Goal: Task Accomplishment & Management: Complete application form

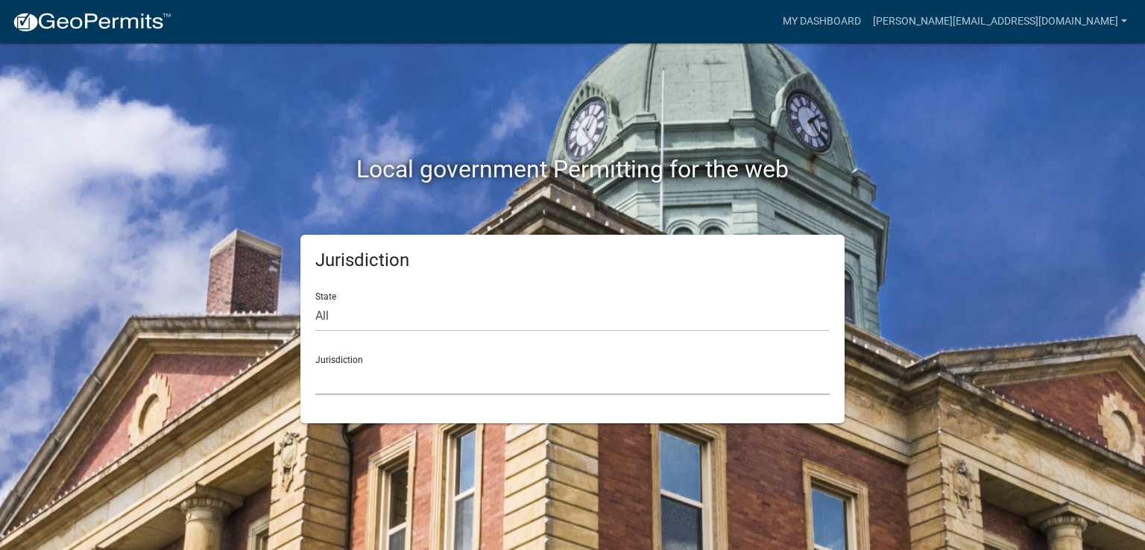
click at [350, 365] on select "[GEOGRAPHIC_DATA], [US_STATE] [GEOGRAPHIC_DATA], [US_STATE][PERSON_NAME][GEOGRA…" at bounding box center [572, 380] width 515 height 31
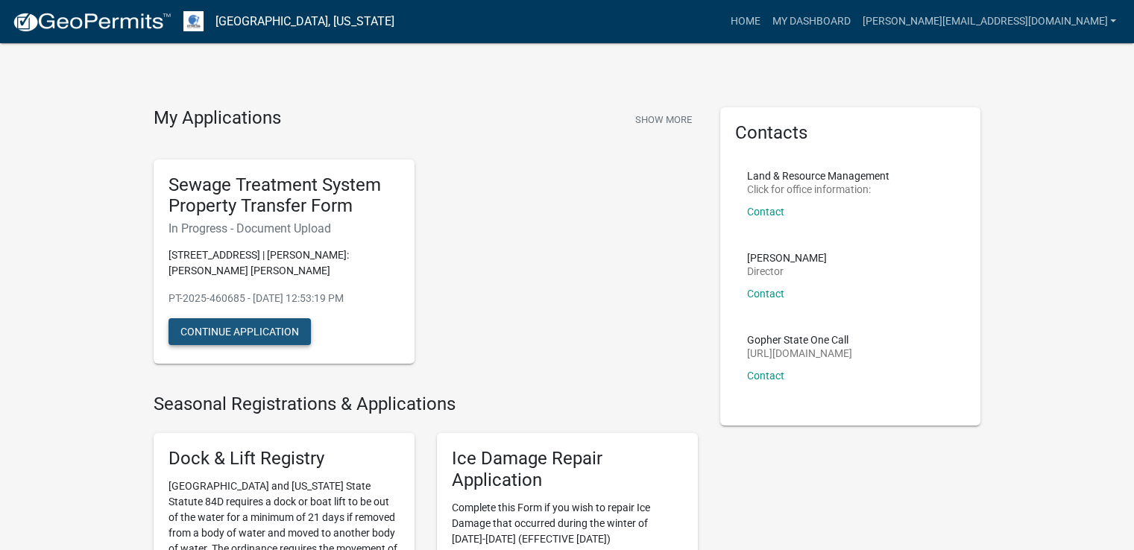
click at [245, 318] on button "Continue Application" at bounding box center [240, 331] width 142 height 27
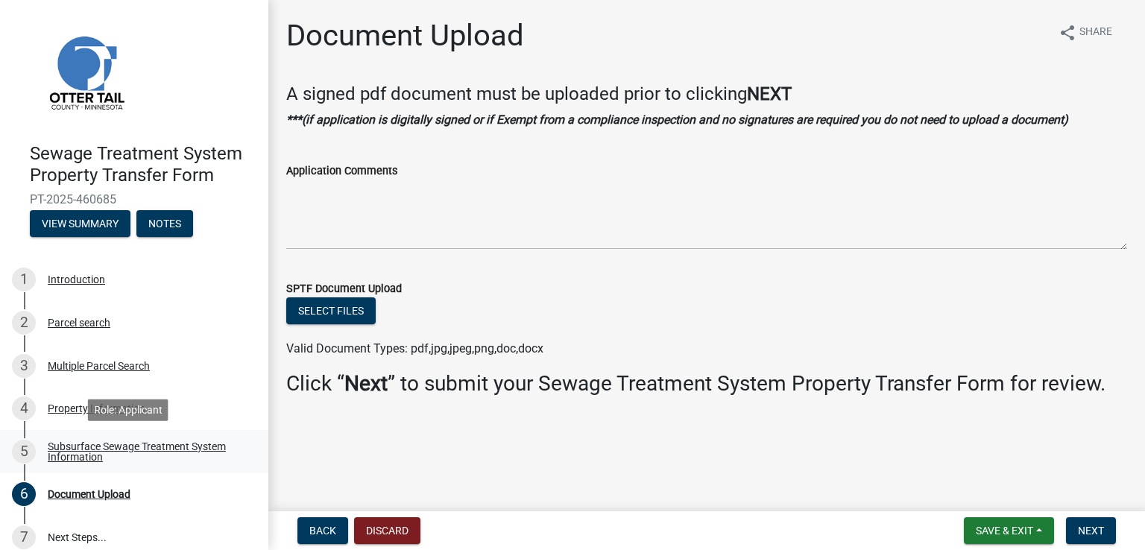
click at [71, 448] on div "Subsurface Sewage Treatment System Information" at bounding box center [146, 451] width 197 height 21
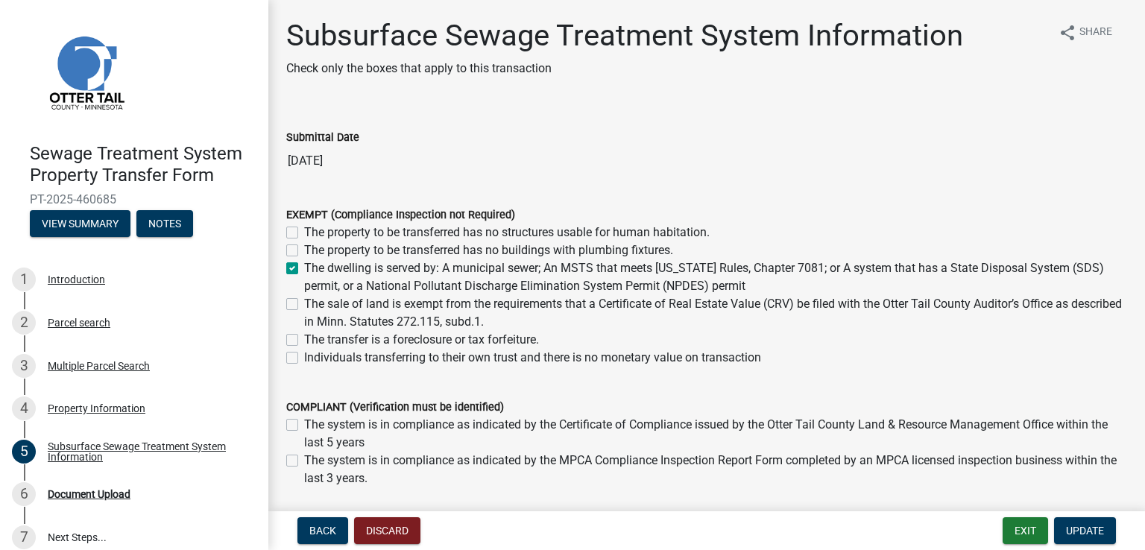
click at [304, 270] on label "The dwelling is served by: A municipal sewer; An MSTS that meets [US_STATE] Rul…" at bounding box center [715, 278] width 823 height 36
click at [304, 269] on input "The dwelling is served by: A municipal sewer; An MSTS that meets [US_STATE] Rul…" at bounding box center [309, 265] width 10 height 10
checkbox input "false"
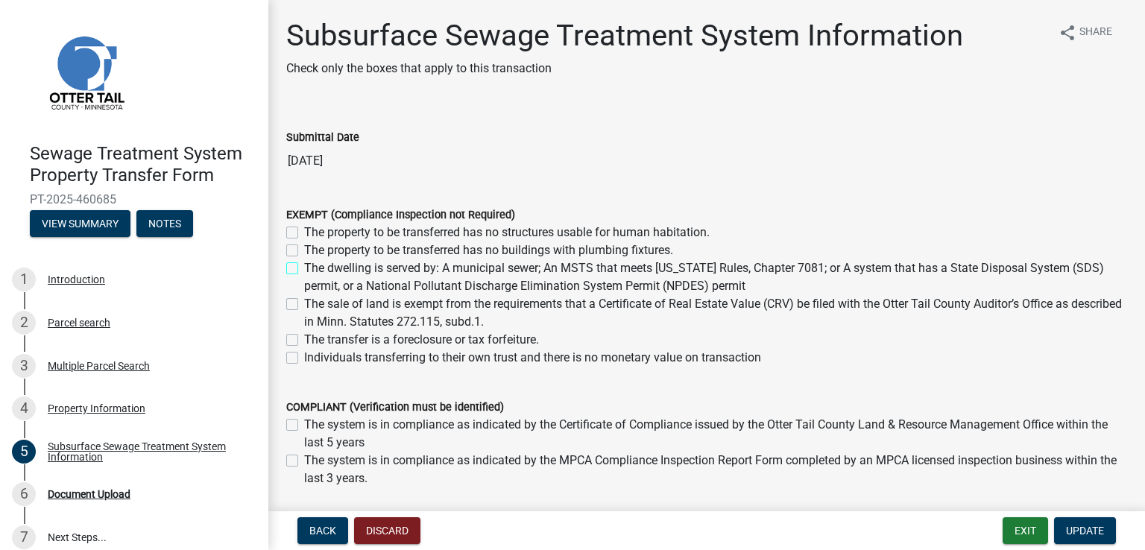
checkbox input "false"
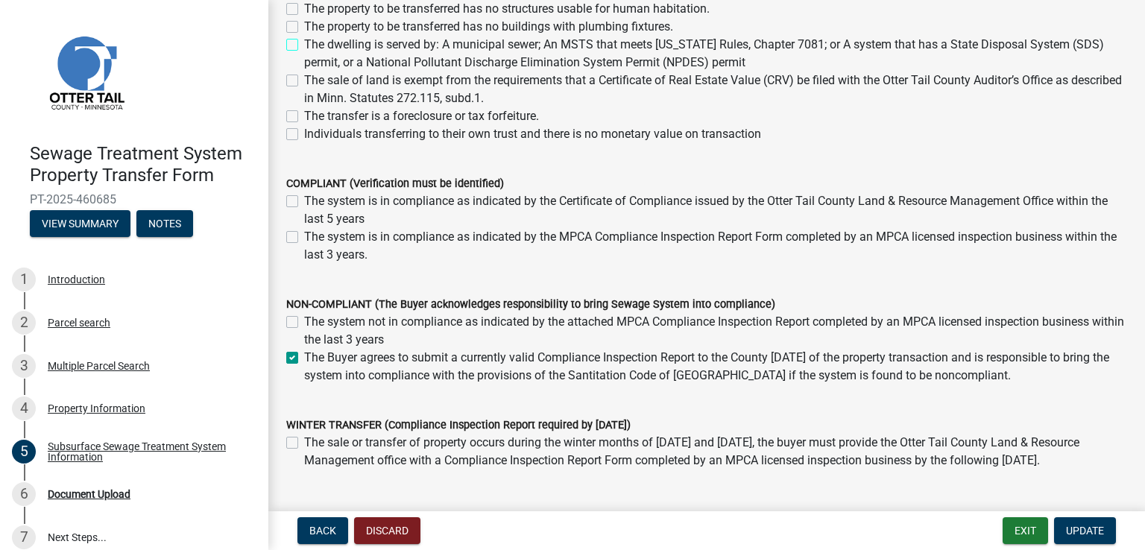
scroll to position [298, 0]
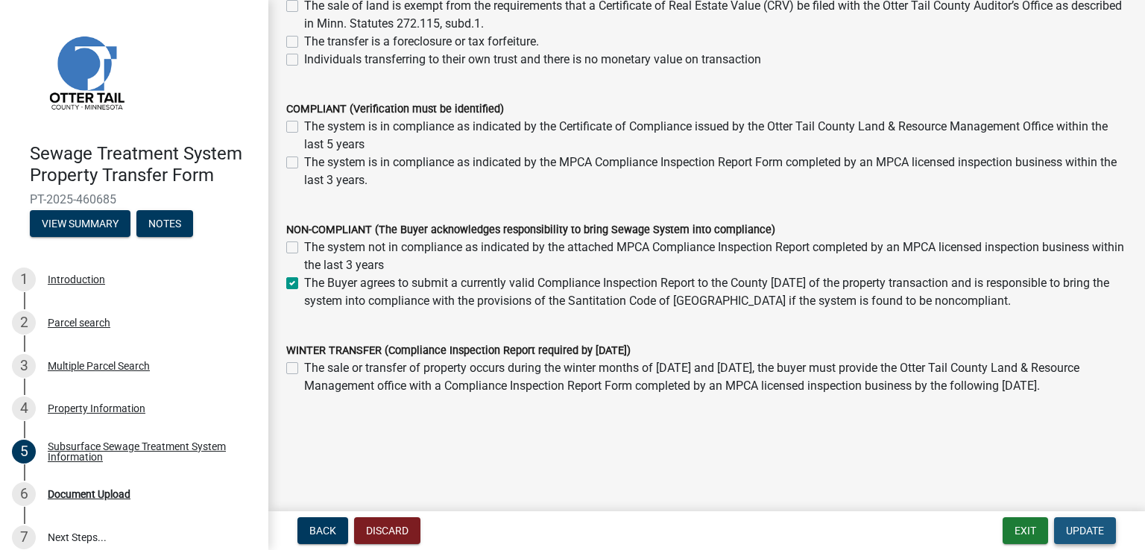
click at [1073, 529] on span "Update" at bounding box center [1085, 531] width 38 height 12
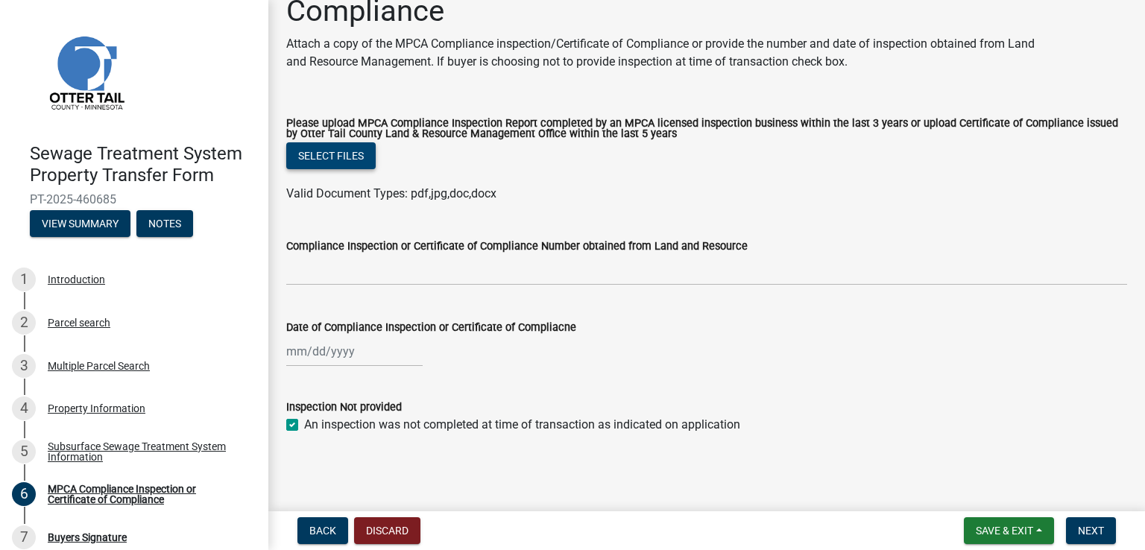
scroll to position [0, 0]
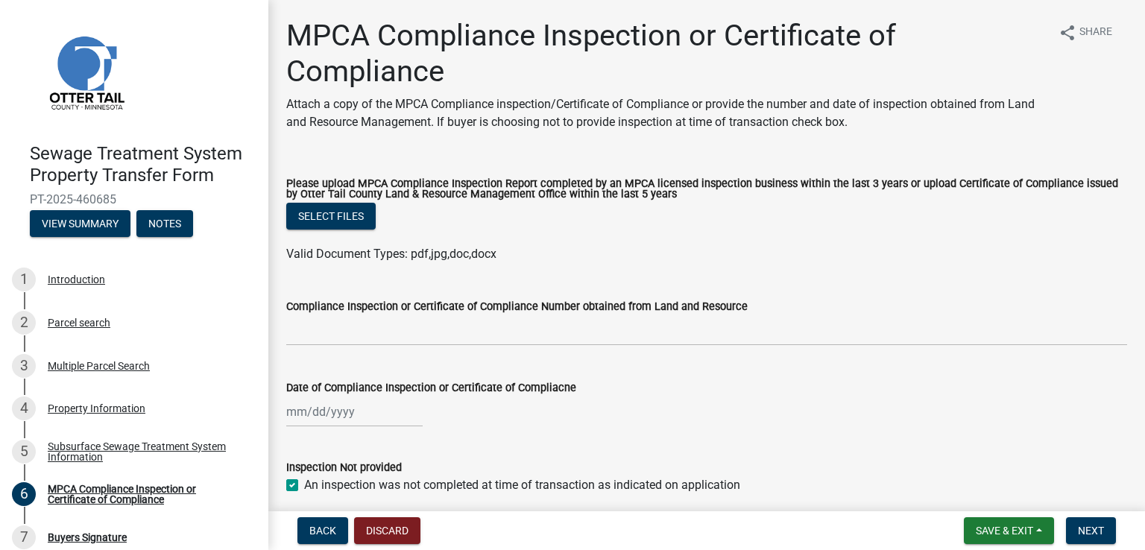
drag, startPoint x: 767, startPoint y: 433, endPoint x: 298, endPoint y: 30, distance: 618.1
click at [298, 30] on div "MPCA Compliance Inspection or Certificate of Compliance Attach a copy of the MP…" at bounding box center [707, 269] width 864 height 503
click at [1067, 31] on button "share Share" at bounding box center [1086, 32] width 78 height 29
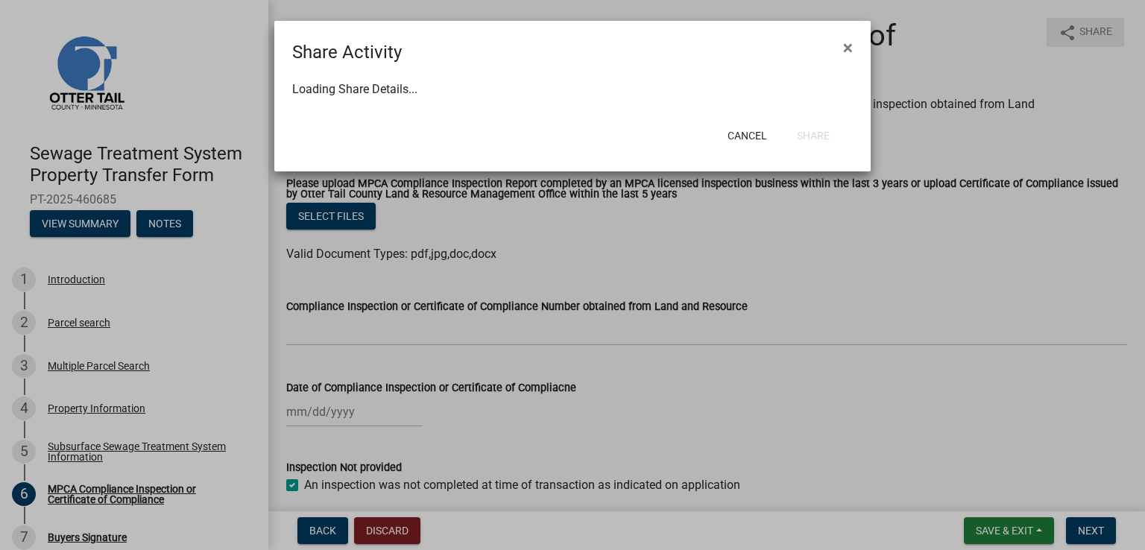
select select "1"
select select "0"
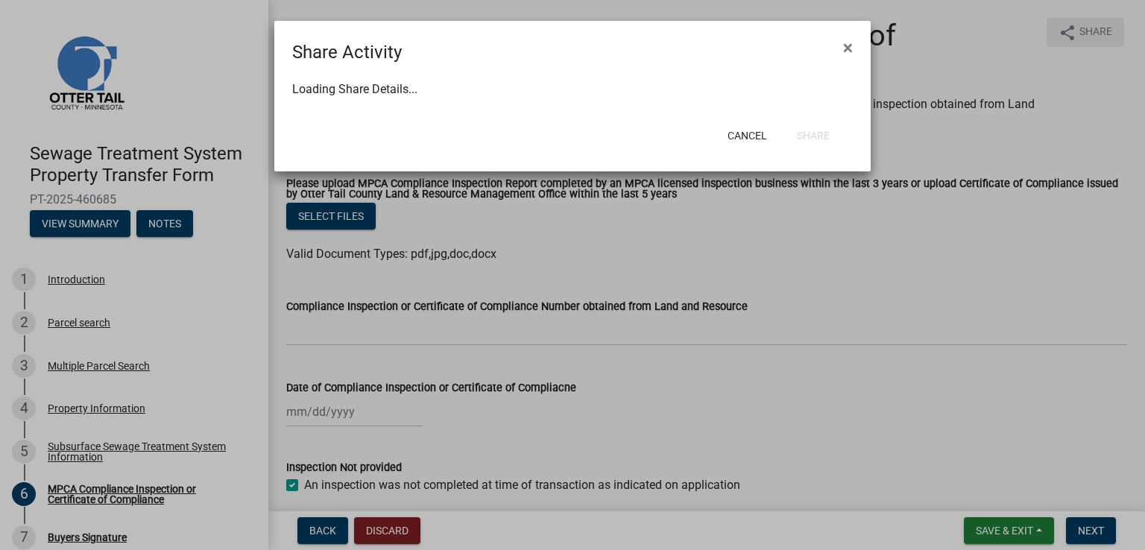
select select "0"
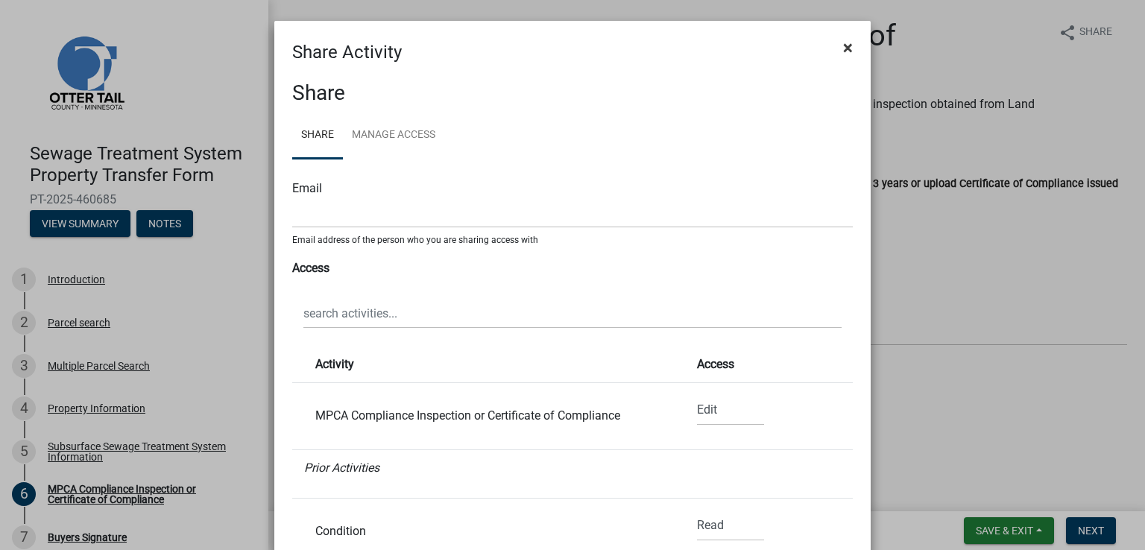
click at [843, 48] on span "×" at bounding box center [848, 47] width 10 height 21
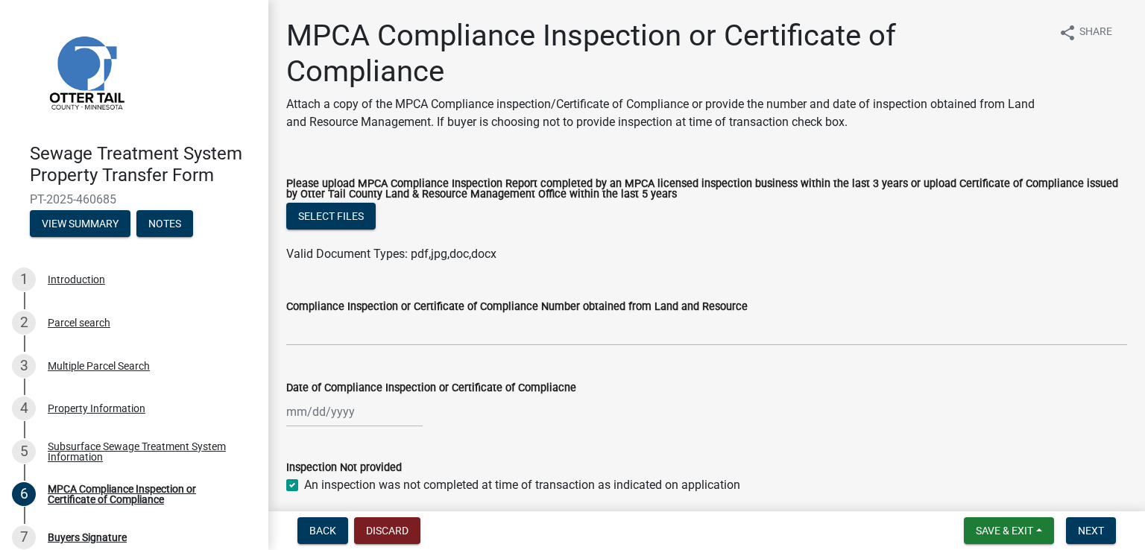
copy div "MPCA Compliance Inspection or Certificate of Compliance Attach a copy of the MP…"
click at [580, 238] on ul at bounding box center [706, 239] width 841 height 12
click at [577, 302] on label "Compliance Inspection or Certificate of Compliance Number obtained from Land an…" at bounding box center [517, 307] width 462 height 10
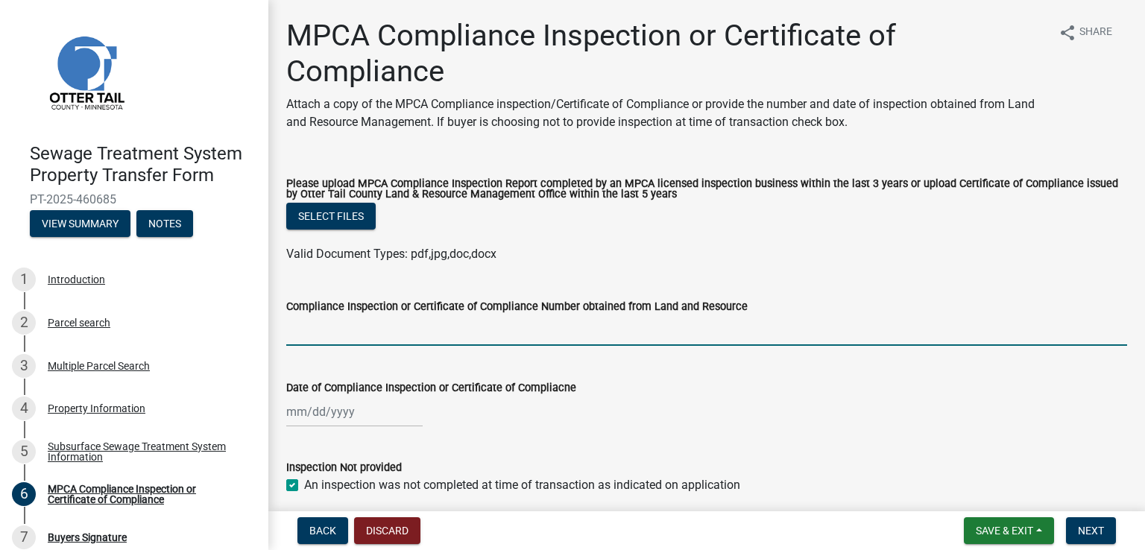
click at [577, 315] on input "Compliance Inspection or Certificate of Compliance Number obtained from Land an…" at bounding box center [706, 330] width 841 height 31
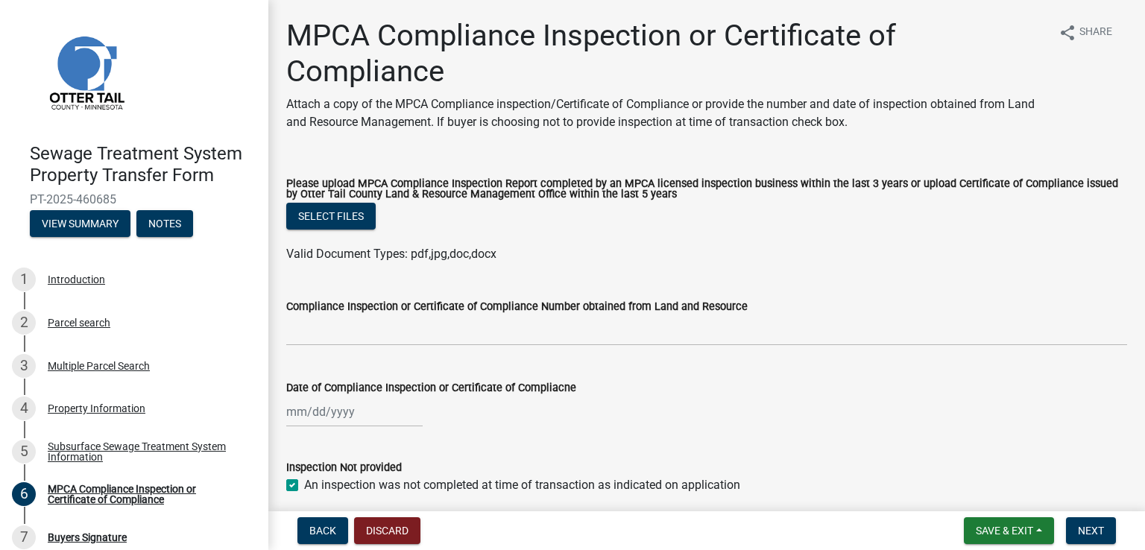
scroll to position [61, 0]
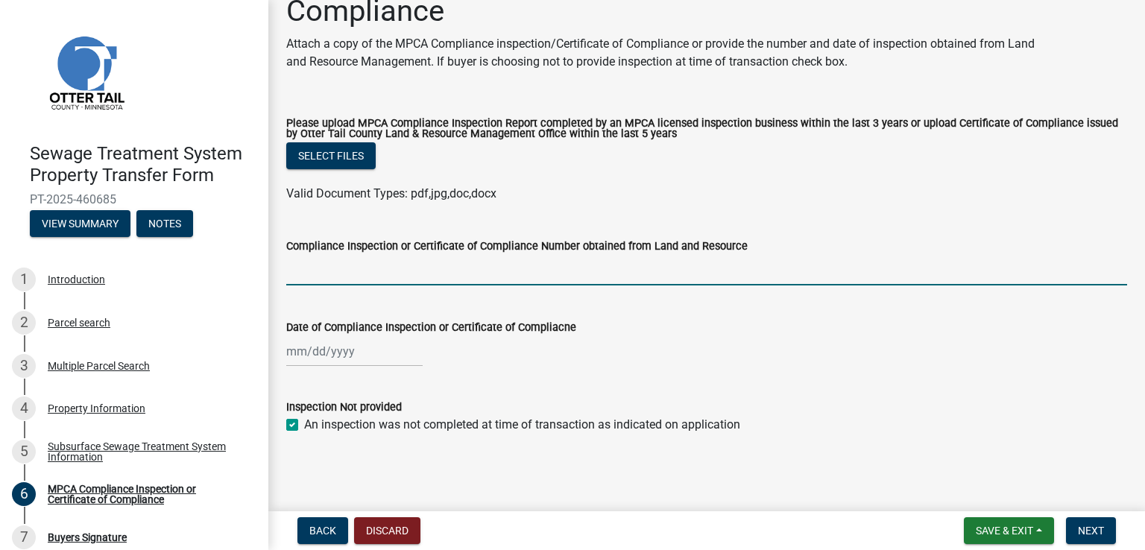
click at [445, 273] on input "Compliance Inspection or Certificate of Compliance Number obtained from Land an…" at bounding box center [706, 270] width 841 height 31
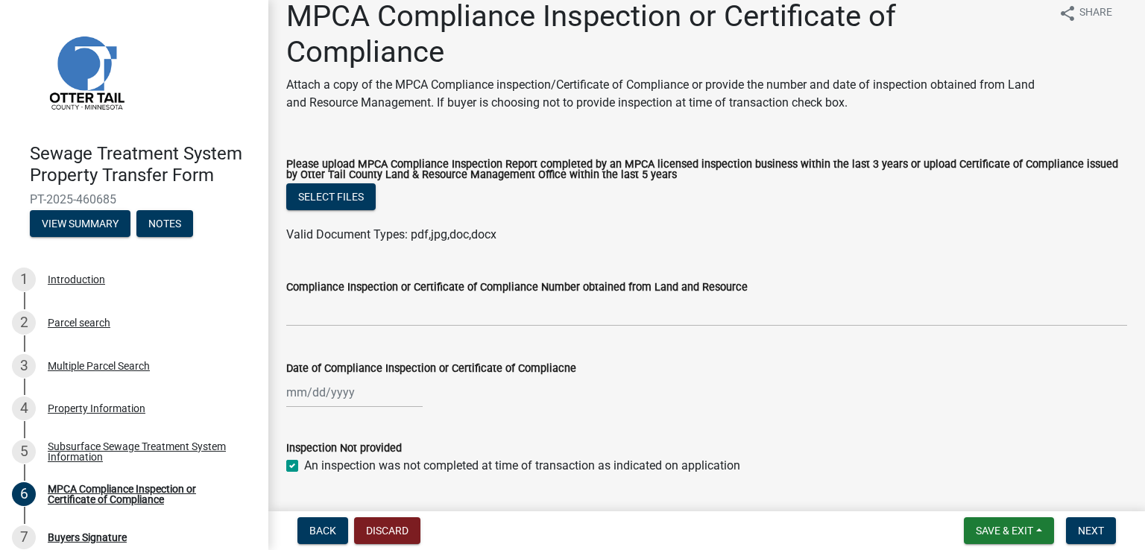
scroll to position [0, 0]
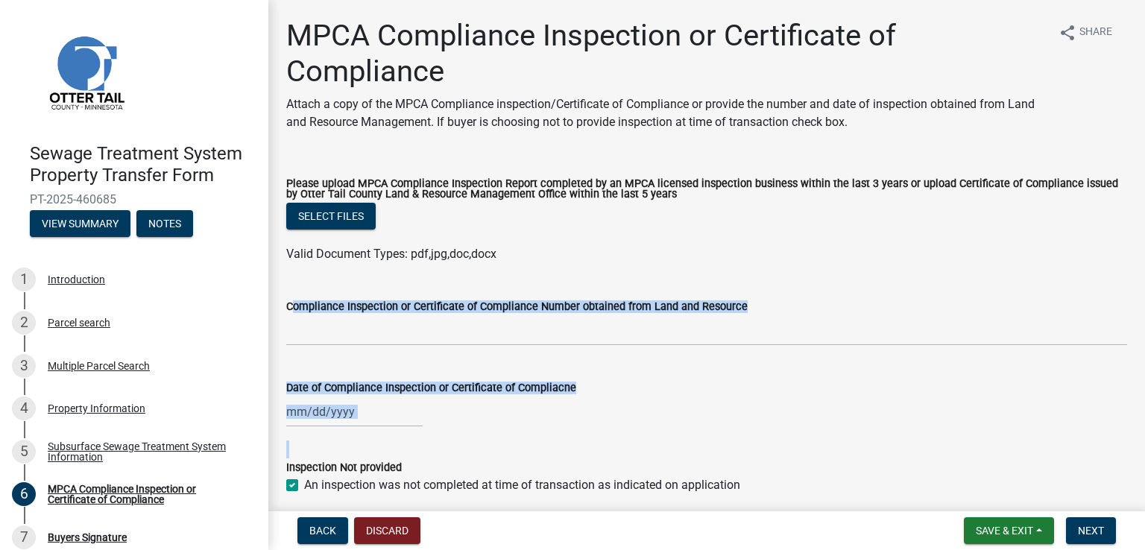
drag, startPoint x: 433, startPoint y: 443, endPoint x: 307, endPoint y: 281, distance: 204.6
click at [307, 281] on wm-data-entity-input-list "Please upload MPCA Compliance Inspection Report completed by an MPCA licensed i…" at bounding box center [706, 334] width 841 height 347
click at [391, 350] on wm-data-entity-input "Compliance Inspection or Certificate of Compliance Number obtained from Land an…" at bounding box center [706, 317] width 841 height 81
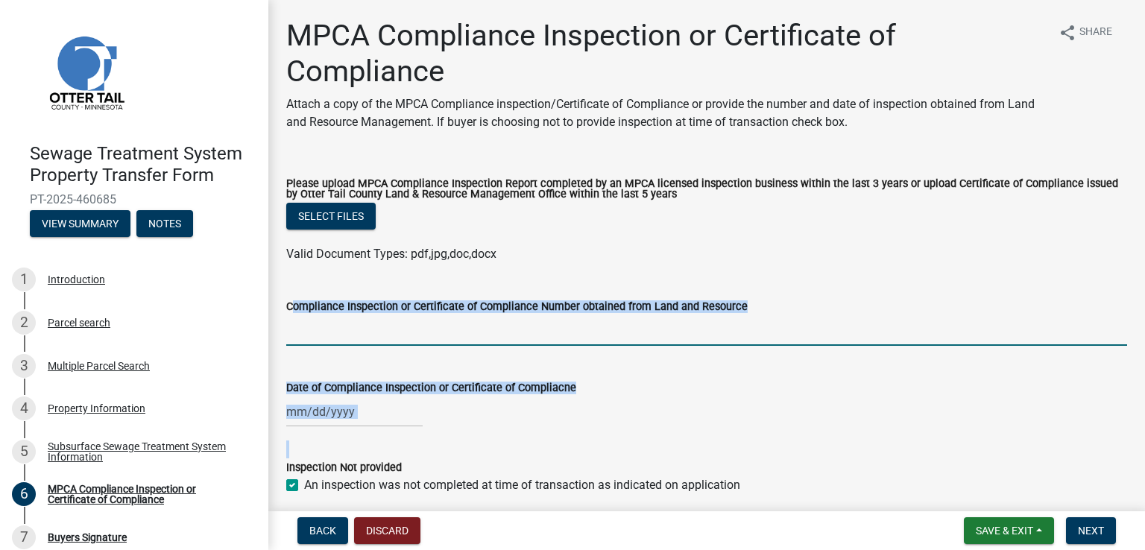
click at [415, 336] on input "Compliance Inspection or Certificate of Compliance Number obtained from Land an…" at bounding box center [706, 330] width 841 height 31
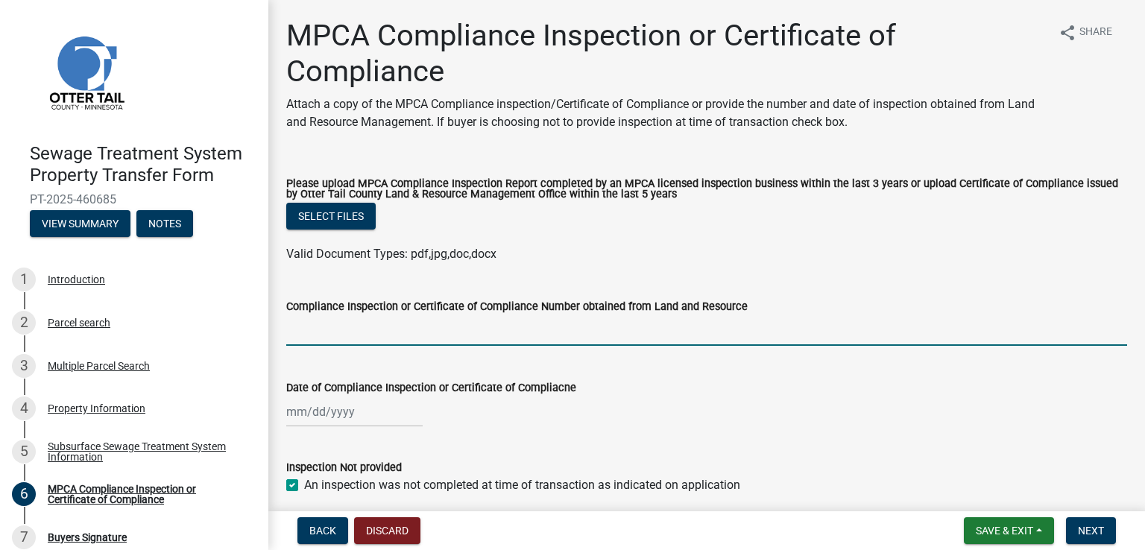
click at [353, 340] on input "Compliance Inspection or Certificate of Compliance Number obtained from Land an…" at bounding box center [706, 330] width 841 height 31
click at [349, 336] on input "Compliance Inspection or Certificate of Compliance Number obtained from Land an…" at bounding box center [706, 330] width 841 height 31
drag, startPoint x: 360, startPoint y: 330, endPoint x: 241, endPoint y: 332, distance: 119.3
click at [241, 331] on div "Sewage Treatment System Property Transfer Form PT-2025-460685 View Summary Note…" at bounding box center [572, 275] width 1145 height 550
type input "SC-2025-552"
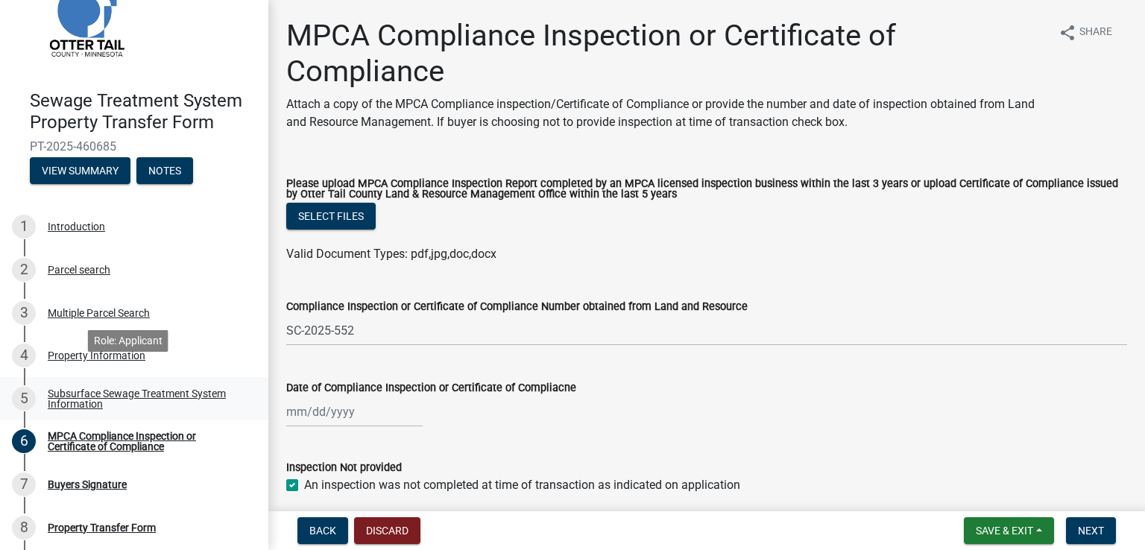
scroll to position [75, 0]
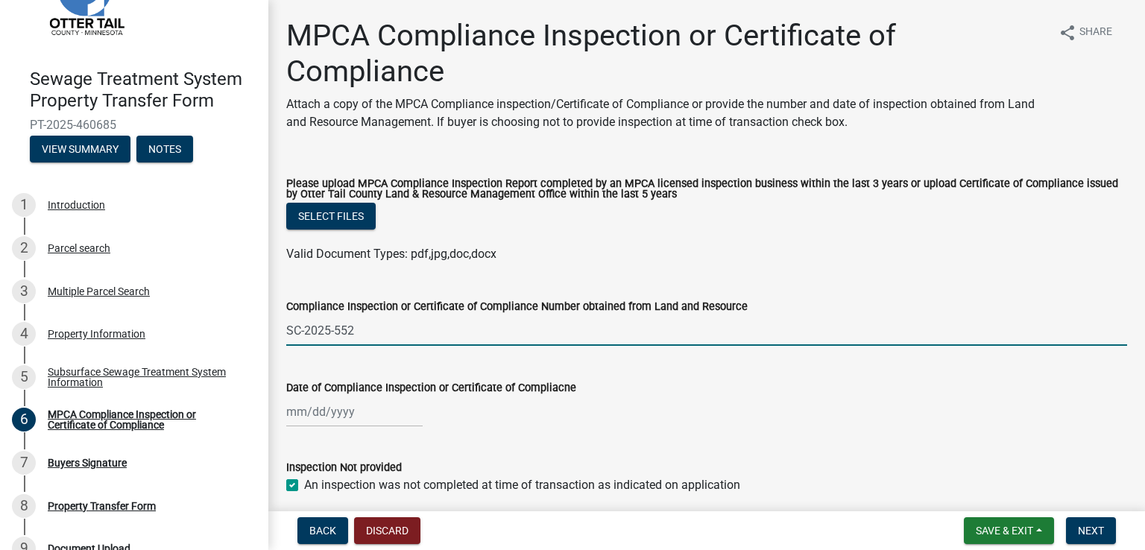
click at [399, 330] on input "SC-2025-552" at bounding box center [706, 330] width 841 height 31
select select "8"
select select "2025"
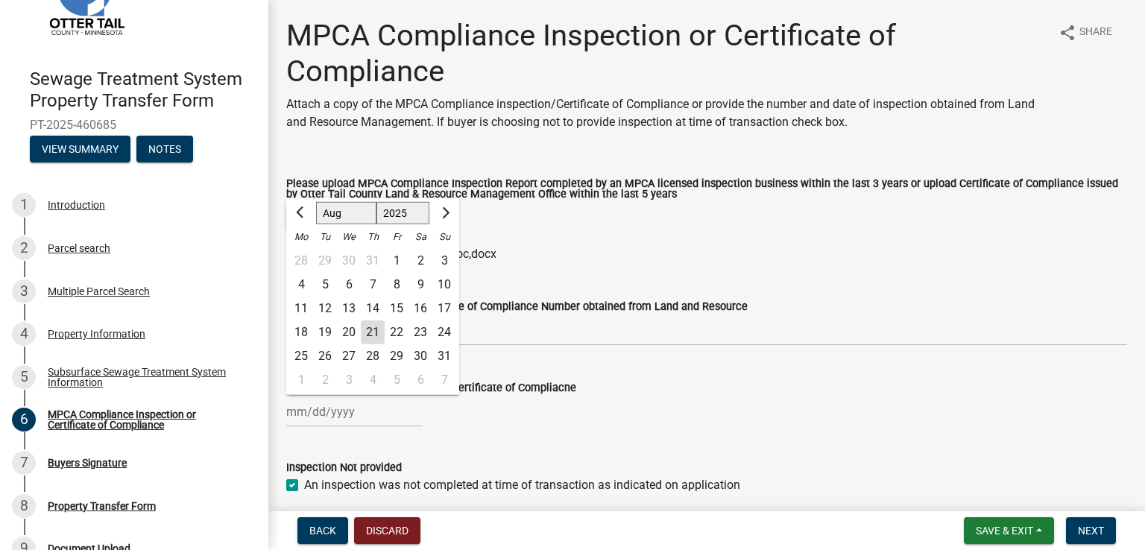
click at [329, 413] on div "[PERSON_NAME] Feb Mar Apr [PERSON_NAME][DATE] Oct Nov [DATE] 1526 1527 1528 152…" at bounding box center [354, 412] width 136 height 31
click at [322, 406] on input "Date of Compliance Inspection or Certificate of Compliacne" at bounding box center [354, 412] width 136 height 31
click at [376, 306] on div "14" at bounding box center [373, 309] width 24 height 24
type input "[DATE]"
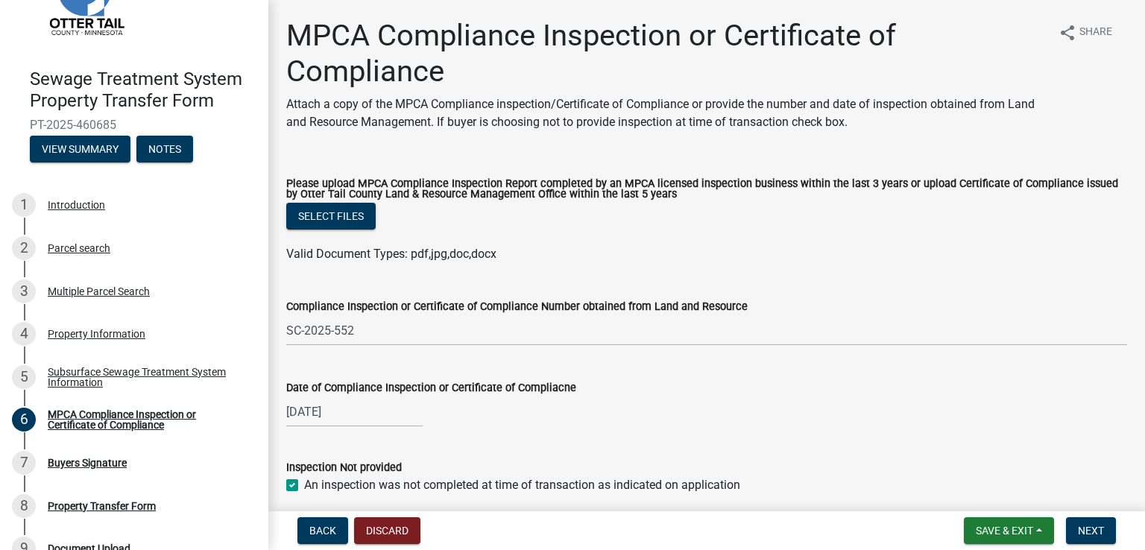
click at [456, 430] on wm-data-entity-input "Date of Compliance Inspection or Certificate of Compliacne [DATE]" at bounding box center [706, 399] width 841 height 83
click at [304, 487] on label "An inspection was not completed at time of transaction as indicated on applicat…" at bounding box center [522, 486] width 436 height 18
click at [304, 486] on input "An inspection was not completed at time of transaction as indicated on applicat…" at bounding box center [309, 482] width 10 height 10
checkbox input "false"
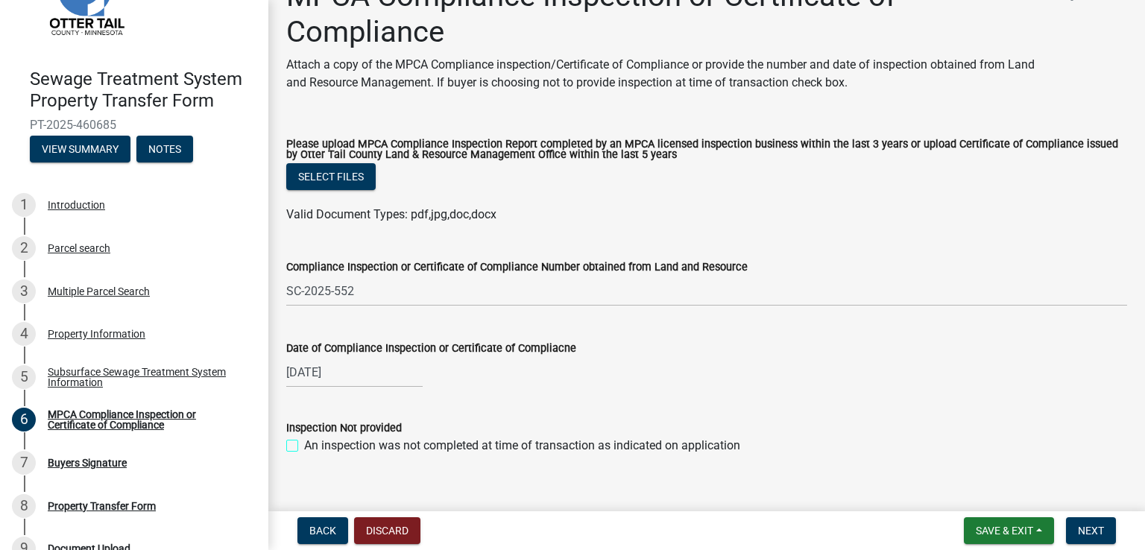
scroll to position [61, 0]
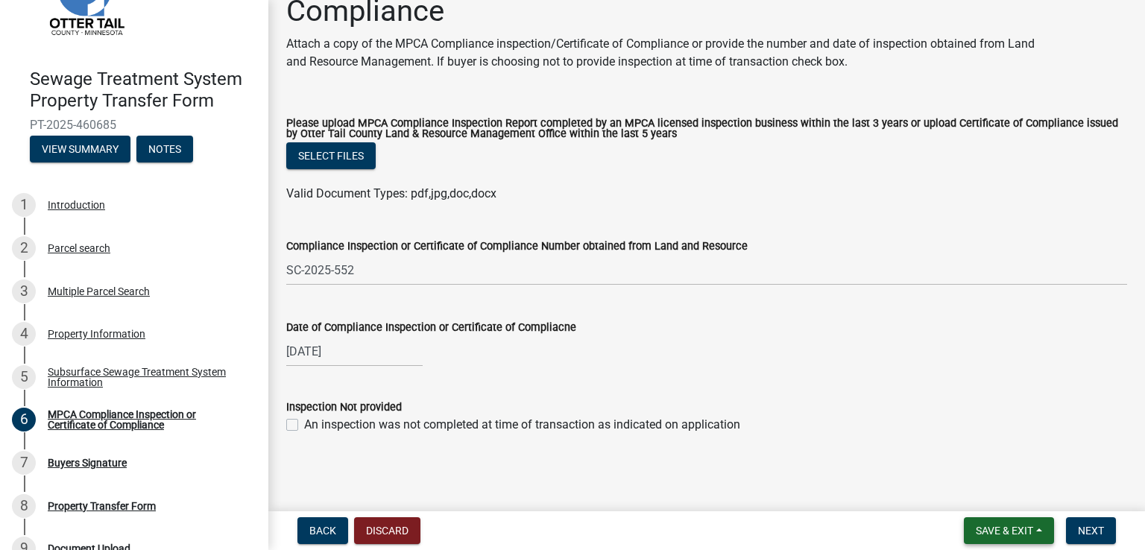
click at [987, 532] on span "Save & Exit" at bounding box center [1004, 531] width 57 height 12
click at [952, 457] on button "Save" at bounding box center [994, 456] width 119 height 36
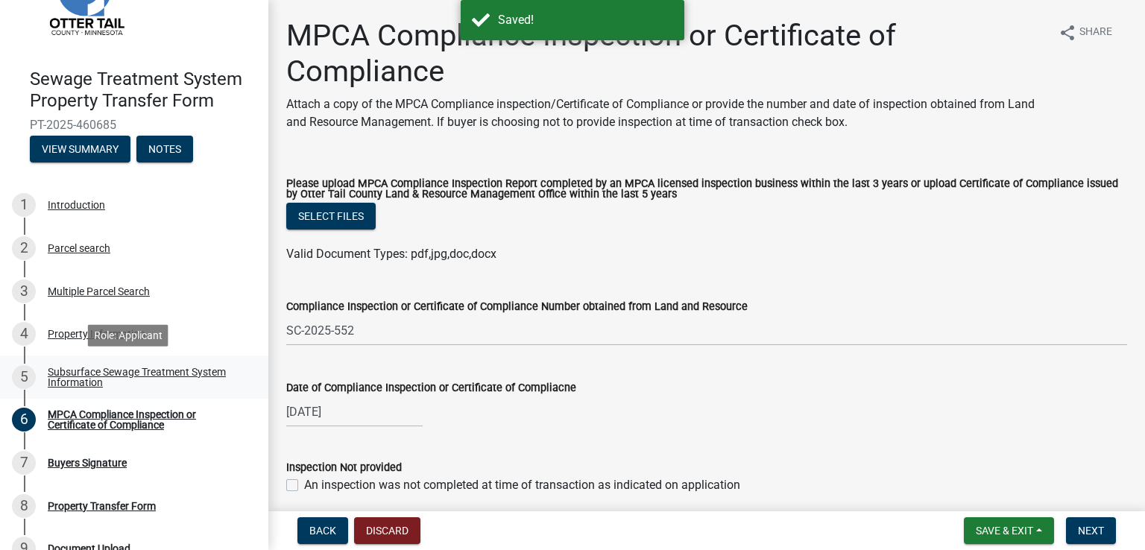
click at [72, 373] on div "Subsurface Sewage Treatment System Information" at bounding box center [146, 377] width 197 height 21
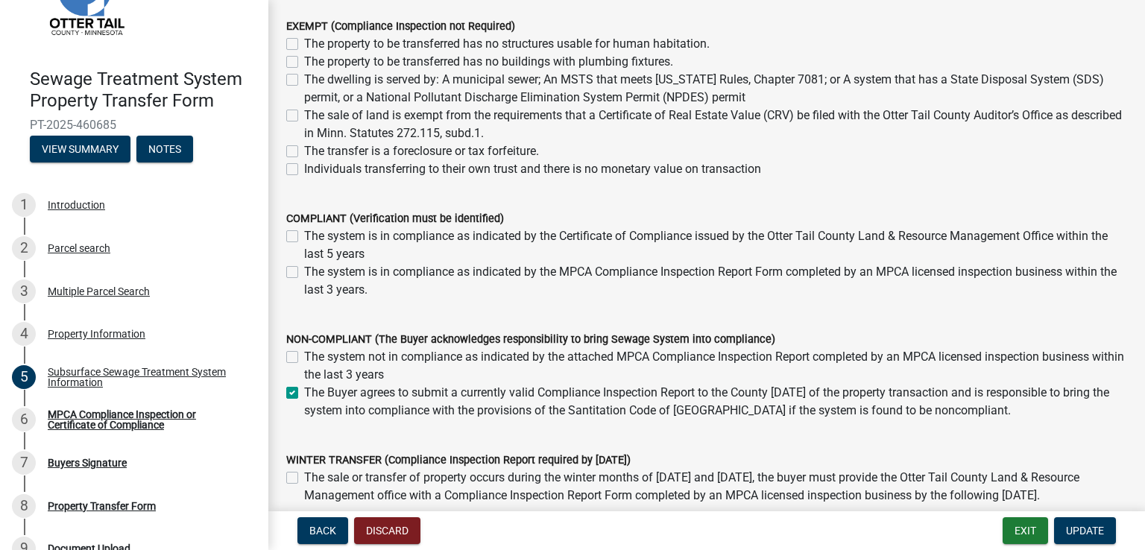
scroll to position [224, 0]
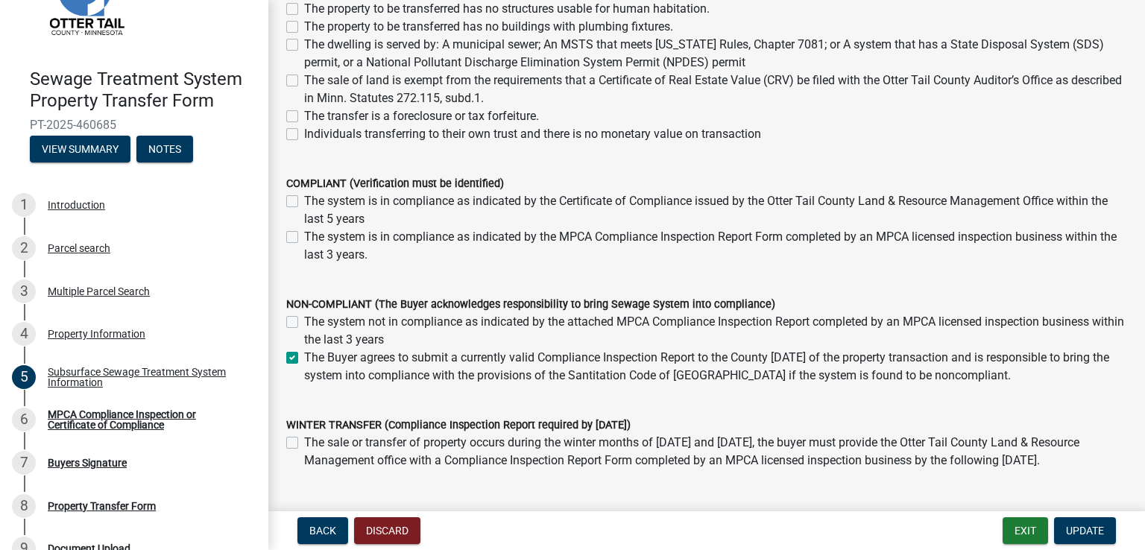
click at [304, 359] on label "The Buyer agrees to submit a currently valid Compliance Inspection Report to th…" at bounding box center [715, 367] width 823 height 36
click at [304, 359] on input "The Buyer agrees to submit a currently valid Compliance Inspection Report to th…" at bounding box center [309, 354] width 10 height 10
checkbox input "false"
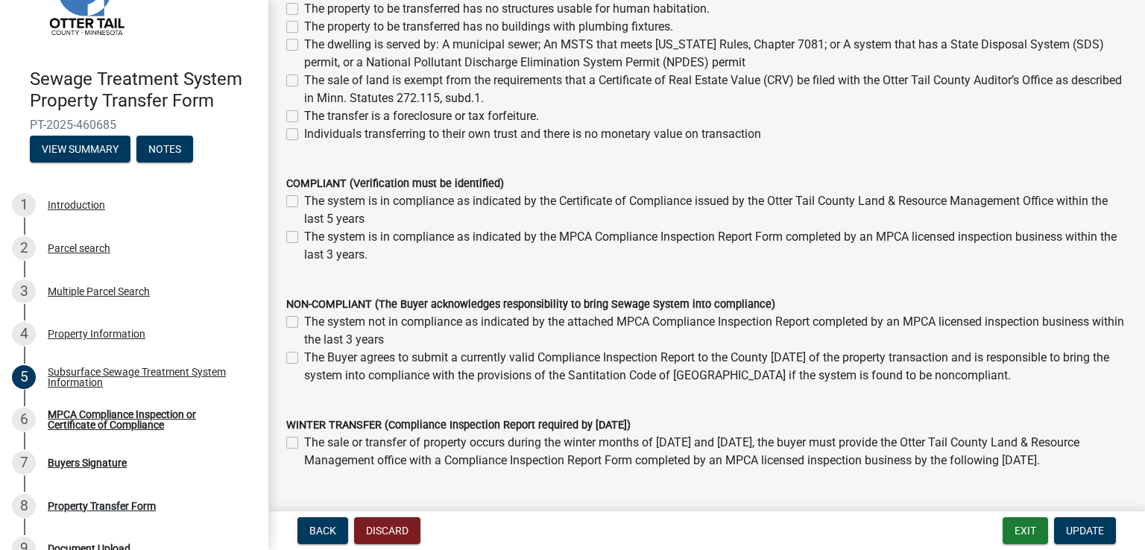
click at [304, 320] on label "The system not in compliance as indicated by the attached MPCA Compliance Inspe…" at bounding box center [715, 331] width 823 height 36
click at [304, 320] on input "The system not in compliance as indicated by the attached MPCA Compliance Inspe…" at bounding box center [309, 318] width 10 height 10
checkbox input "true"
checkbox input "false"
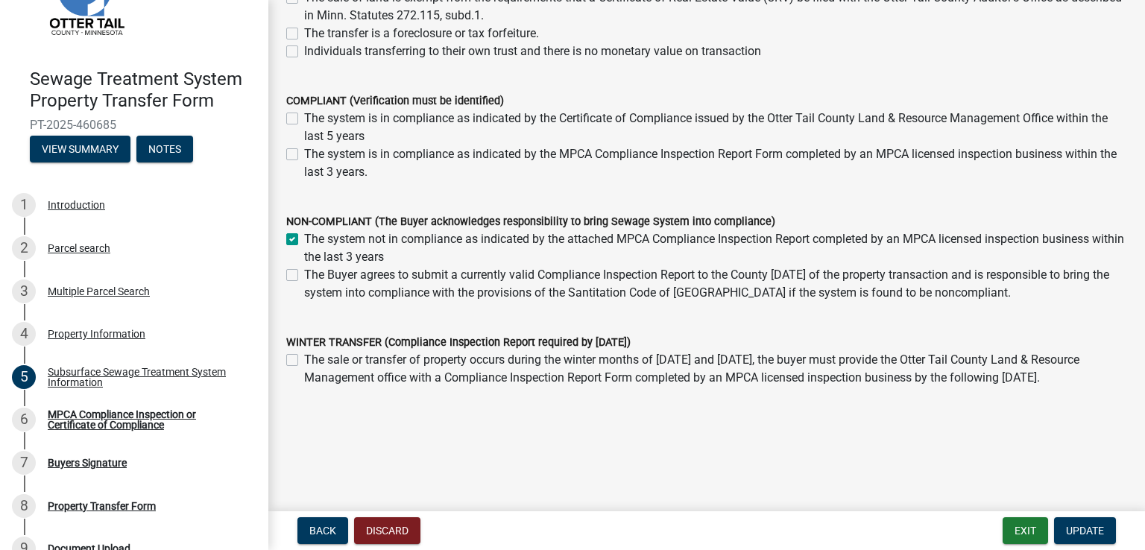
scroll to position [307, 0]
click at [1079, 528] on span "Update" at bounding box center [1085, 531] width 38 height 12
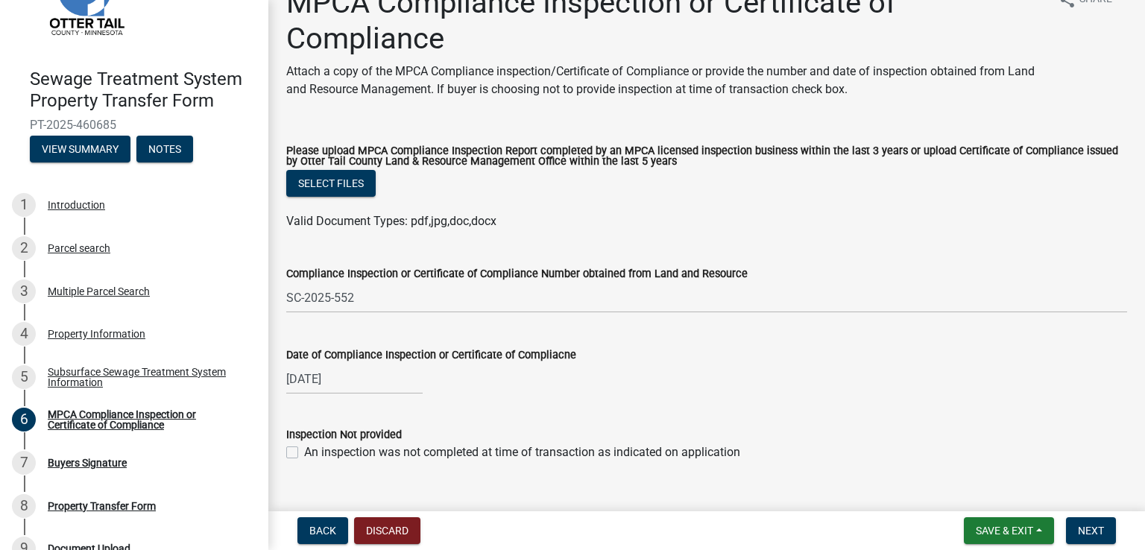
scroll to position [61, 0]
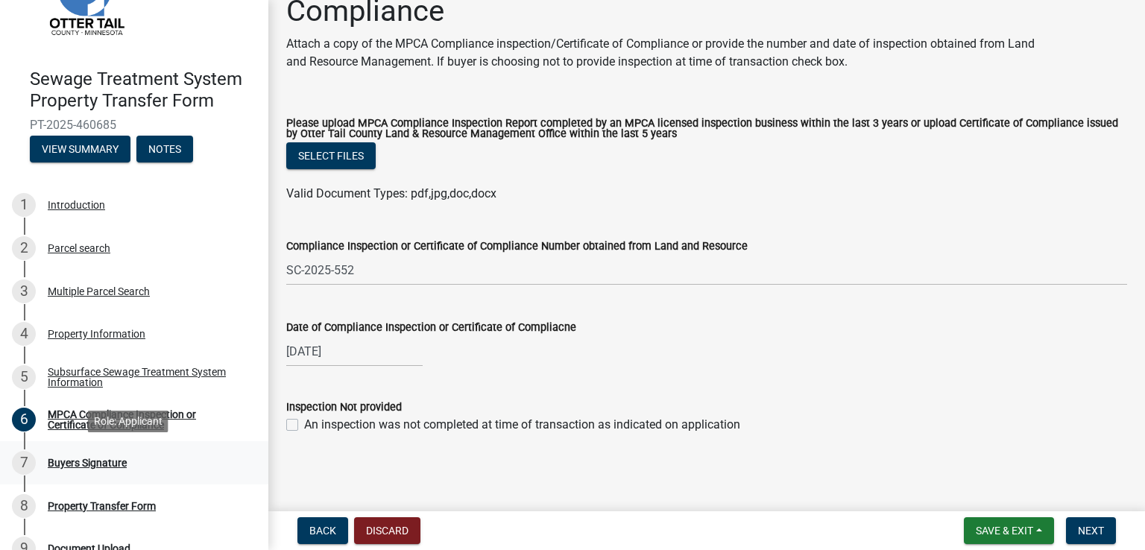
click at [87, 459] on div "Buyers Signature" at bounding box center [87, 463] width 79 height 10
click at [82, 466] on div "Buyers Signature" at bounding box center [87, 463] width 79 height 10
click at [987, 532] on span "Save & Exit" at bounding box center [1004, 531] width 57 height 12
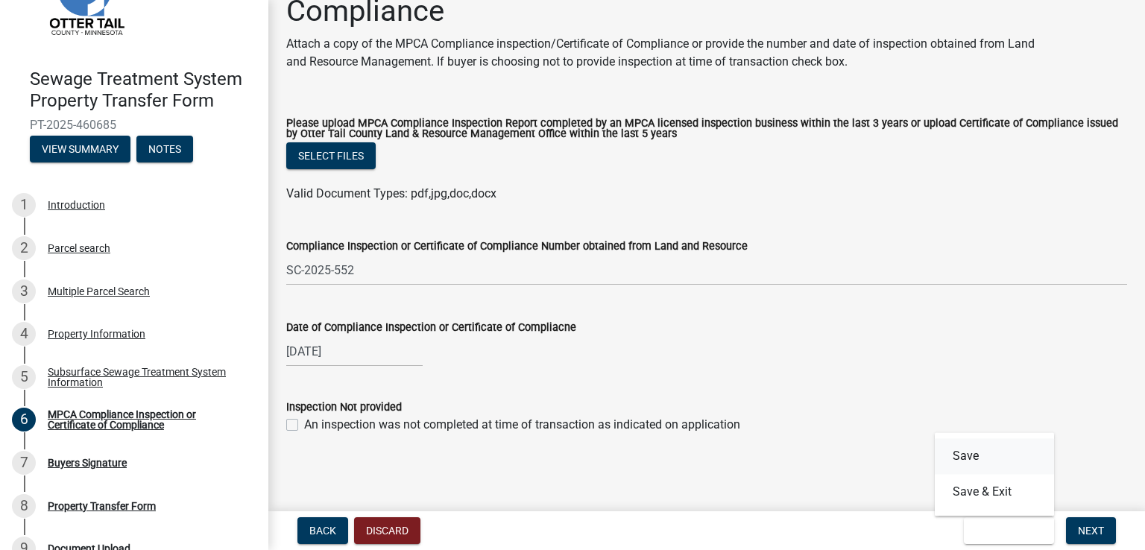
click at [963, 461] on button "Save" at bounding box center [994, 456] width 119 height 36
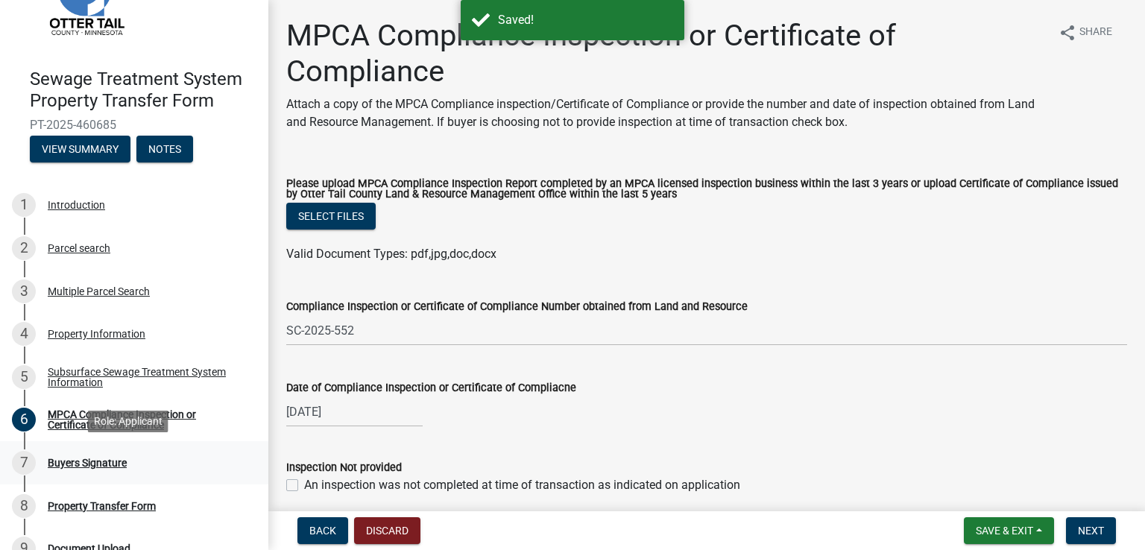
click at [92, 465] on div "Buyers Signature" at bounding box center [87, 463] width 79 height 10
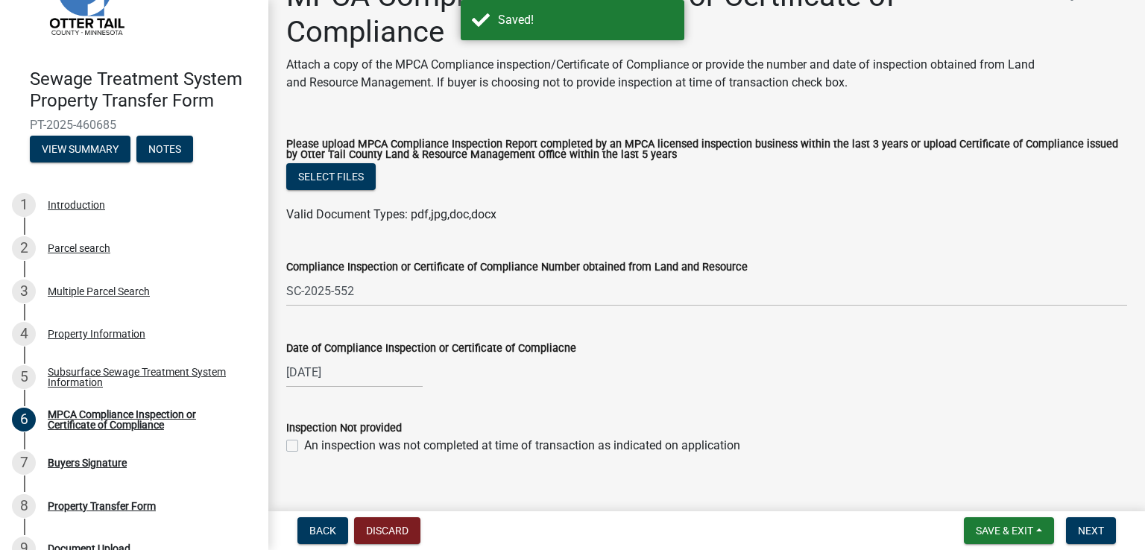
scroll to position [61, 0]
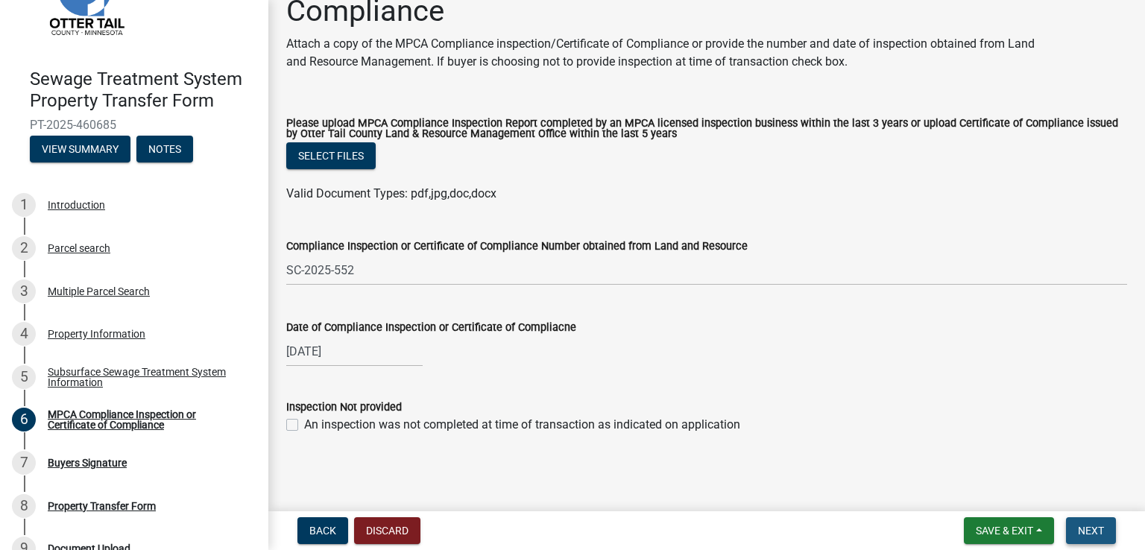
click at [1086, 534] on span "Next" at bounding box center [1091, 531] width 26 height 12
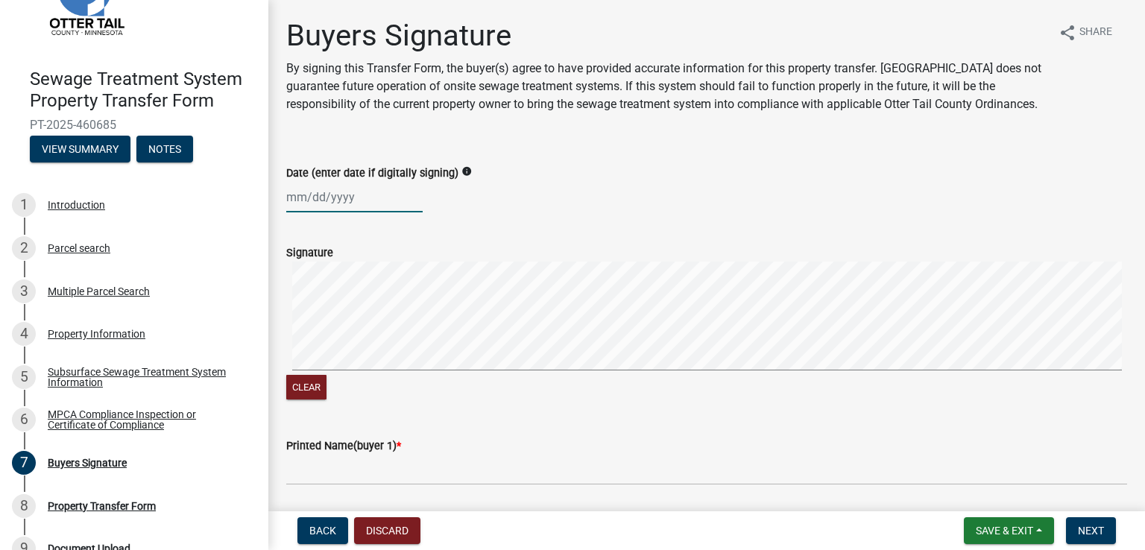
click at [320, 213] on div at bounding box center [354, 197] width 136 height 31
select select "8"
select select "2025"
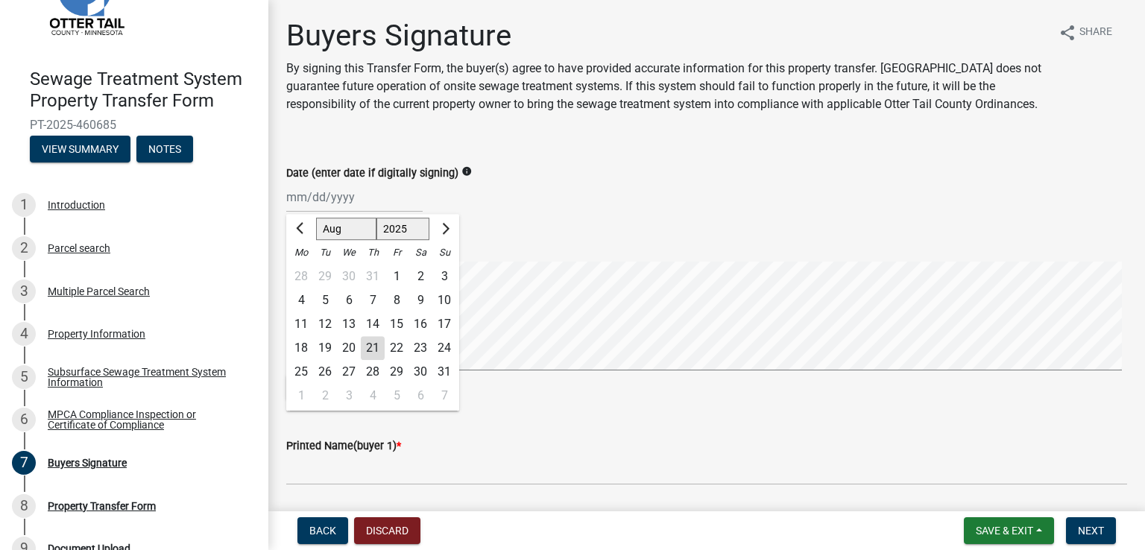
click at [370, 360] on div "21" at bounding box center [373, 348] width 24 height 24
type input "[DATE]"
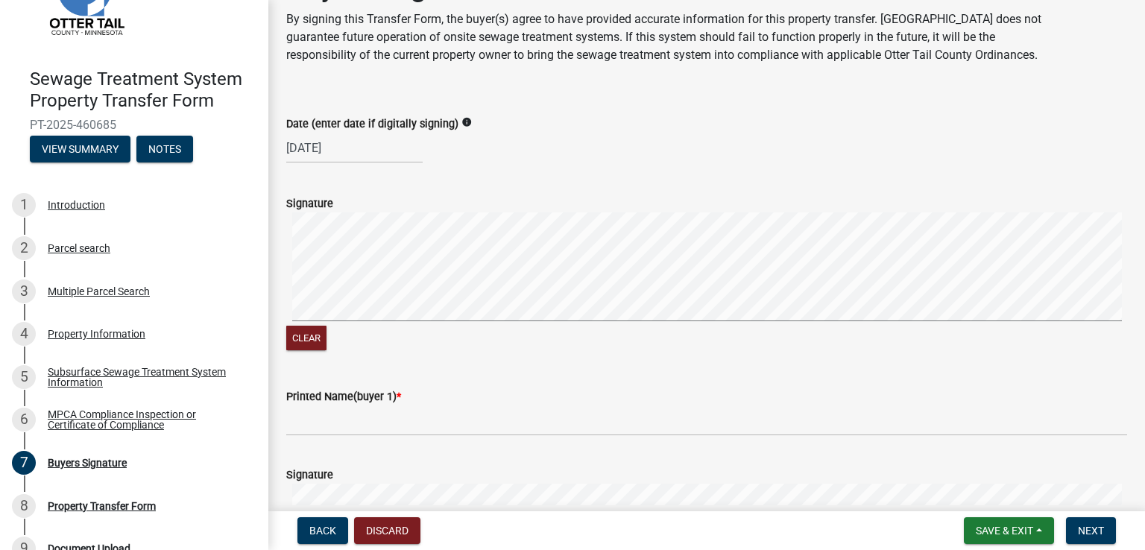
scroll to position [75, 0]
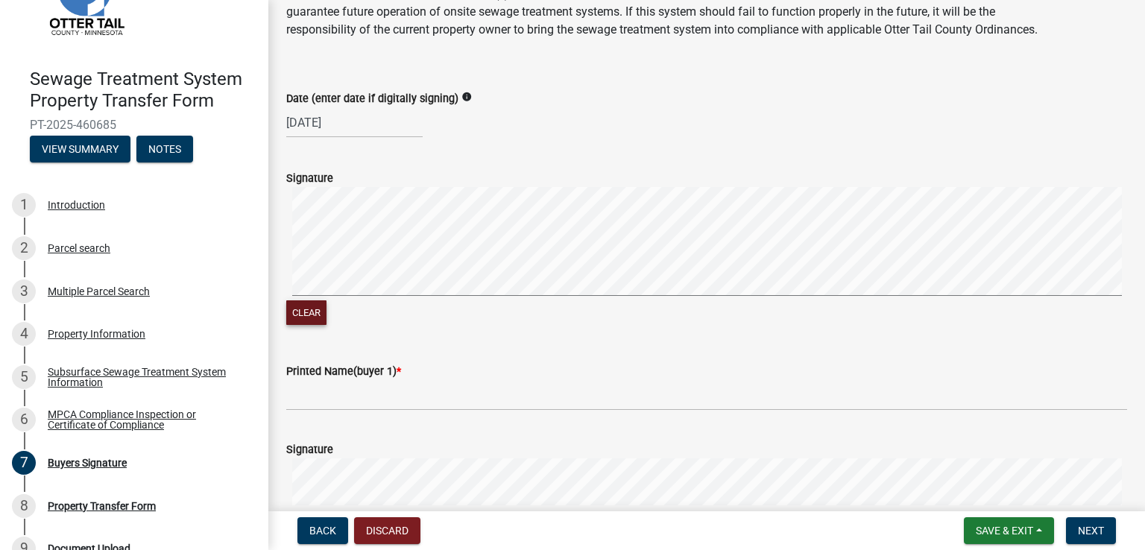
click at [315, 325] on button "Clear" at bounding box center [306, 313] width 40 height 25
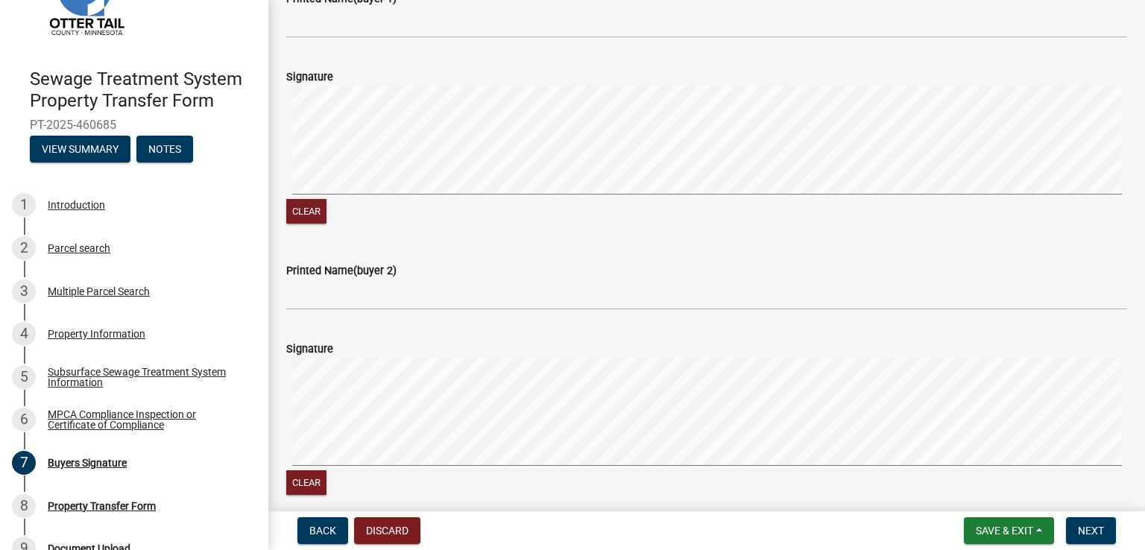
scroll to position [149, 0]
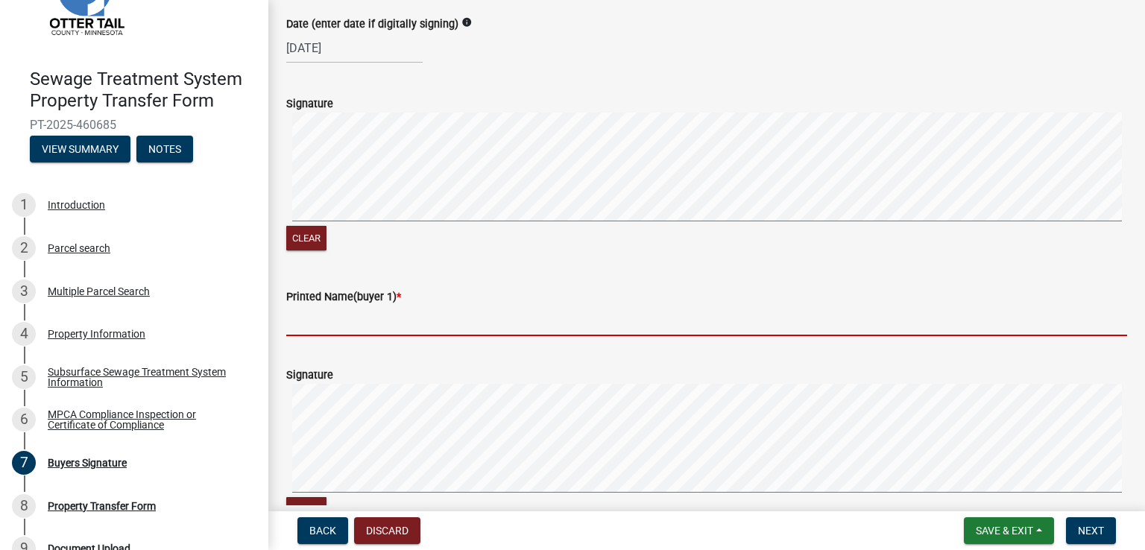
click at [333, 336] on input "Printed Name(buyer 1) *" at bounding box center [706, 321] width 841 height 31
click at [286, 336] on input "Printed Name(buyer 1) *" at bounding box center [706, 321] width 841 height 31
paste input "[PERSON_NAME]"
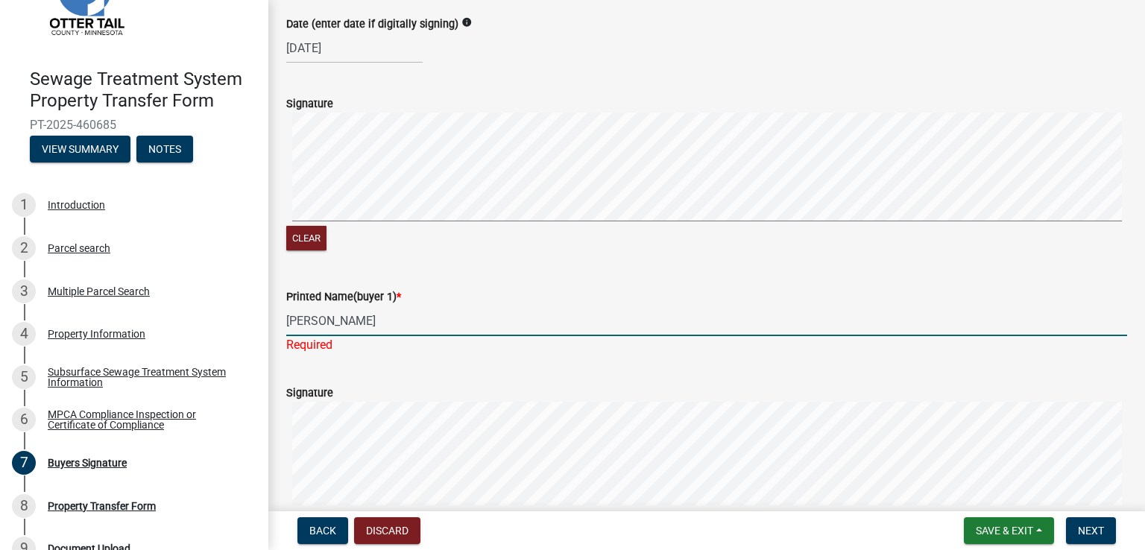
type input "[PERSON_NAME]"
select select "8"
select select "2025"
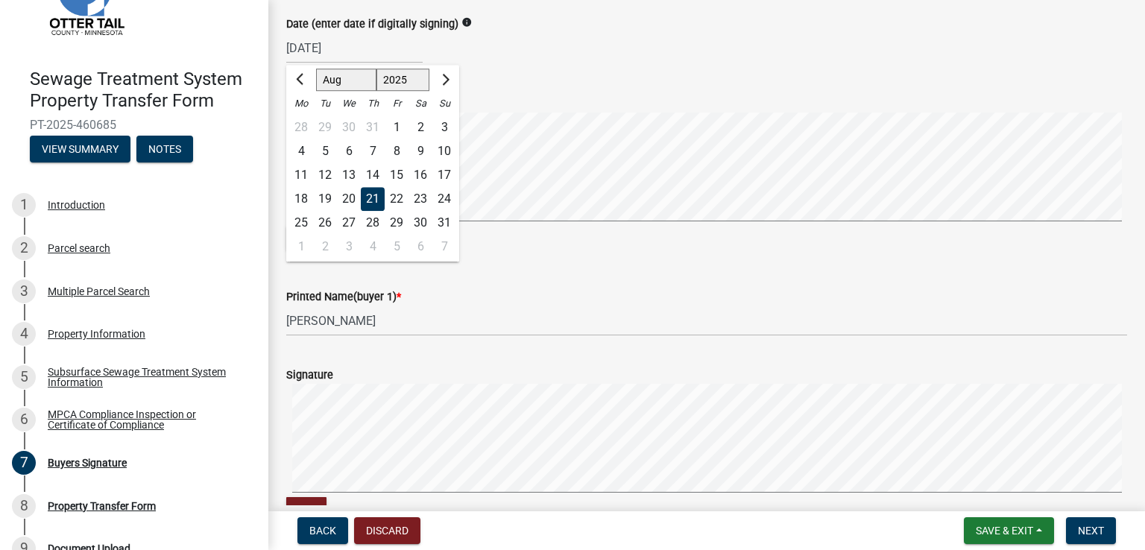
click at [361, 63] on input "[DATE]" at bounding box center [354, 48] width 136 height 31
click at [720, 30] on div "Date (enter date if digitally signing) info [DATE] Jan Feb Mar Apr May Jun [DAT…" at bounding box center [706, 28] width 841 height 69
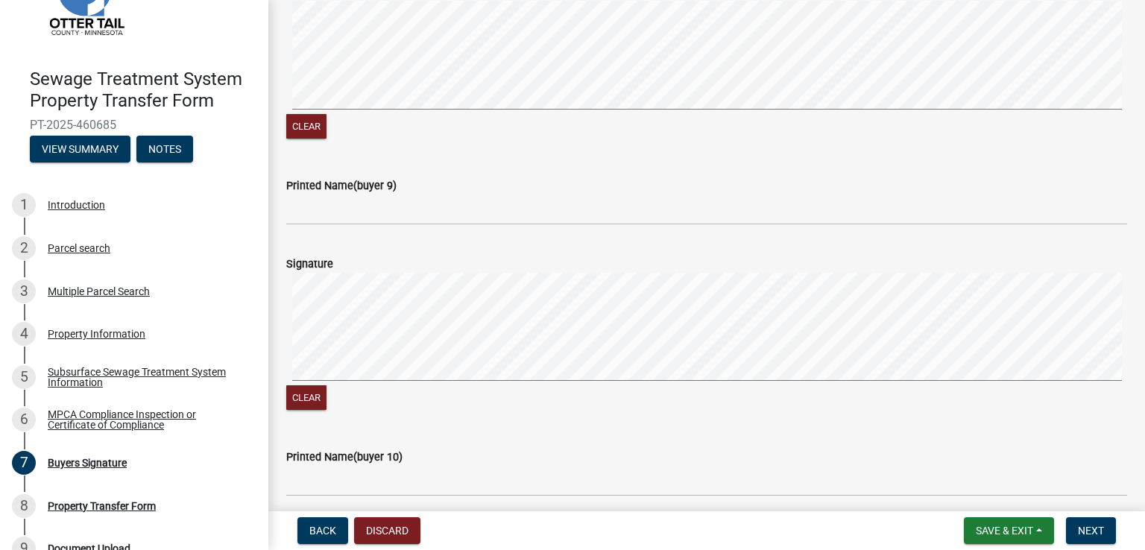
scroll to position [2513, 0]
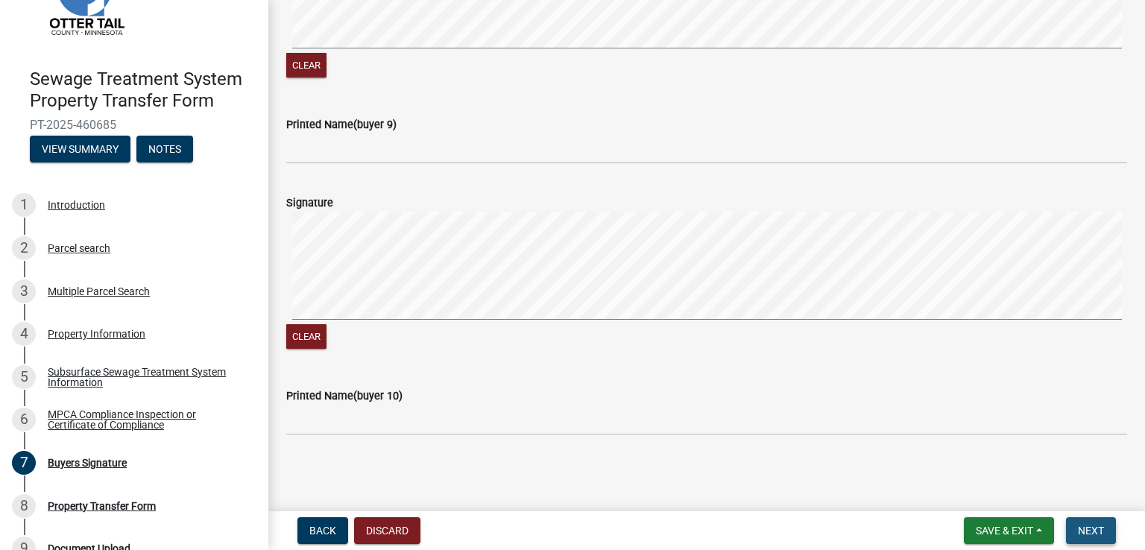
click at [1084, 529] on span "Next" at bounding box center [1091, 531] width 26 height 12
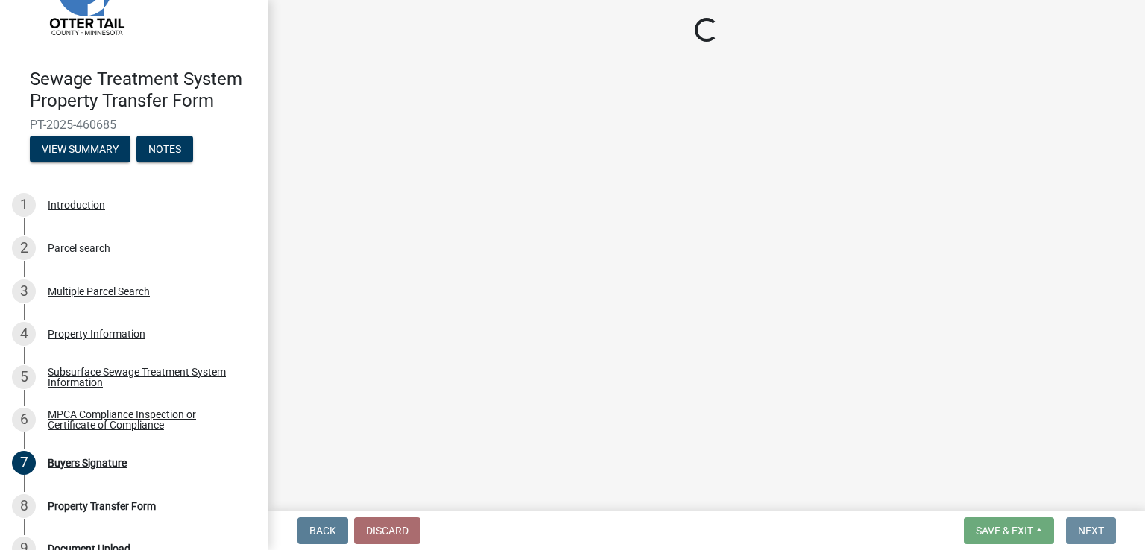
scroll to position [0, 0]
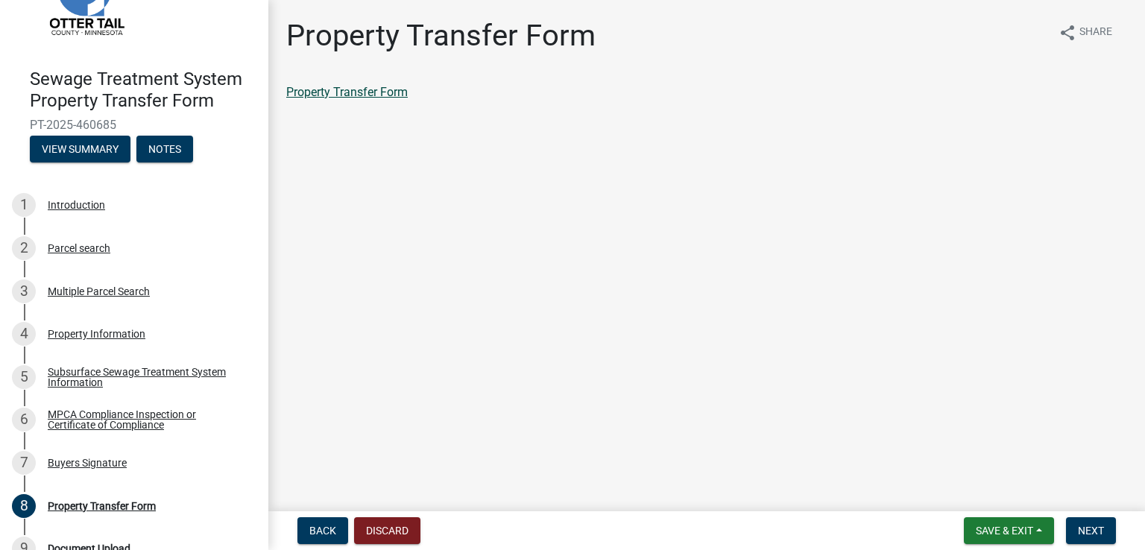
click at [367, 90] on link "Property Transfer Form" at bounding box center [347, 92] width 122 height 14
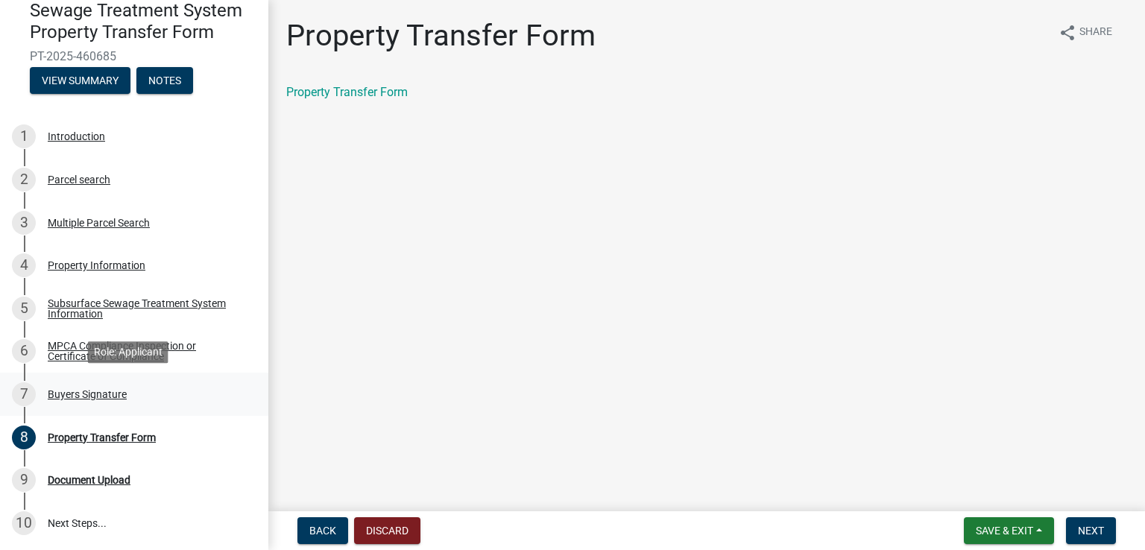
click at [82, 395] on div "Buyers Signature" at bounding box center [87, 394] width 79 height 10
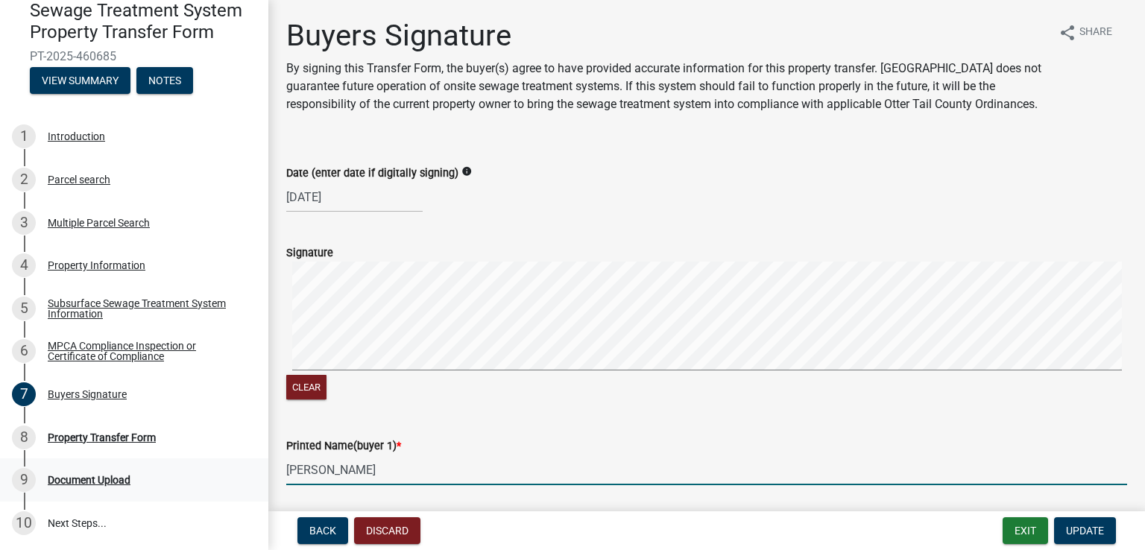
drag, startPoint x: 367, startPoint y: 491, endPoint x: 251, endPoint y: 482, distance: 116.0
click at [251, 482] on div "Sewage Treatment System Property Transfer Form PT-2025-460685 View Summary Note…" at bounding box center [572, 275] width 1145 height 550
paste input "[PERSON_NAME]'"
type input "[PERSON_NAME] [PERSON_NAME]"
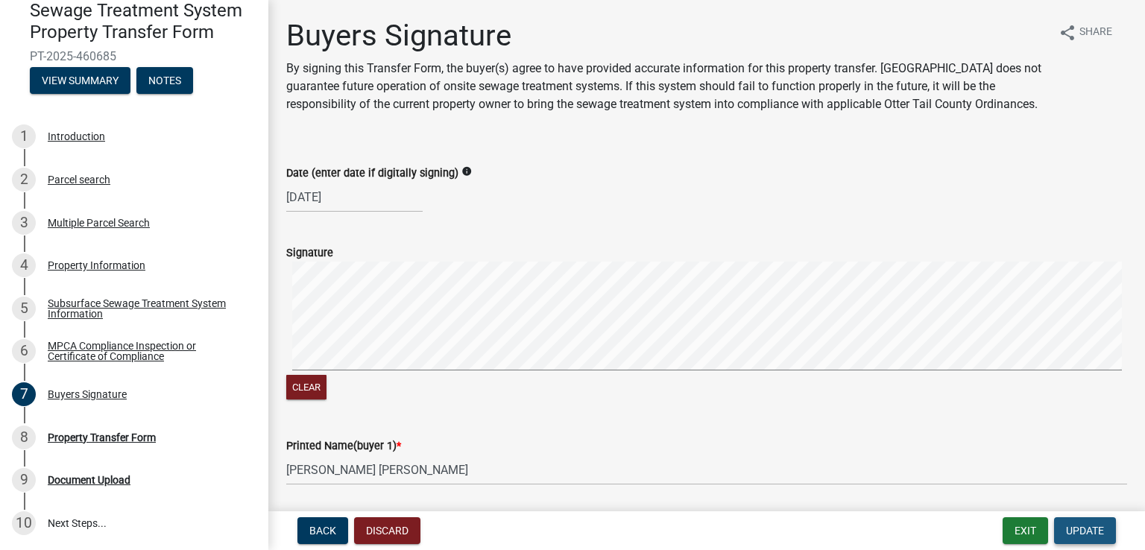
click at [1078, 525] on span "Update" at bounding box center [1085, 531] width 38 height 12
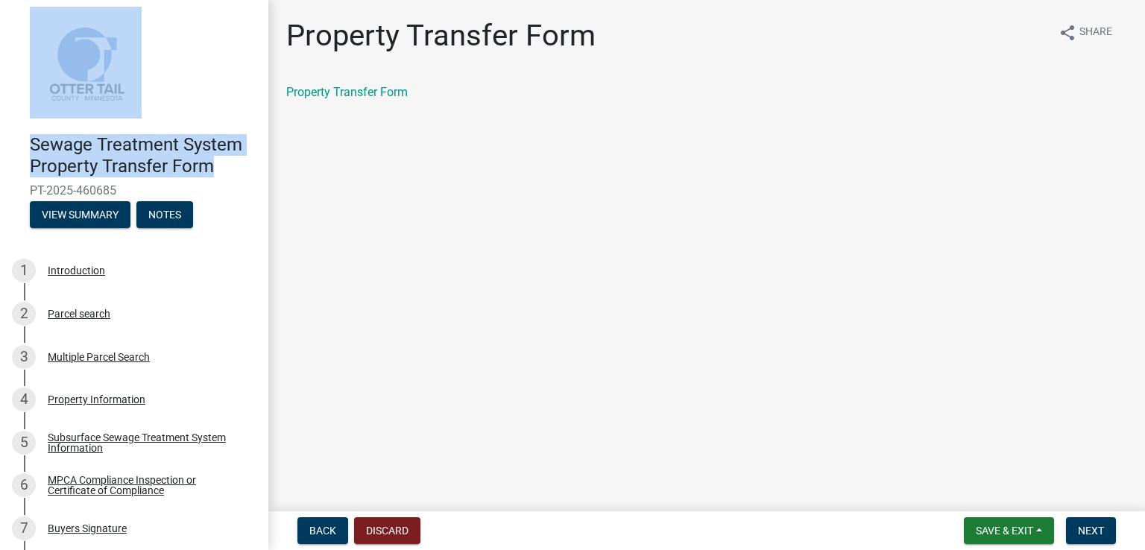
scroll to position [0, 0]
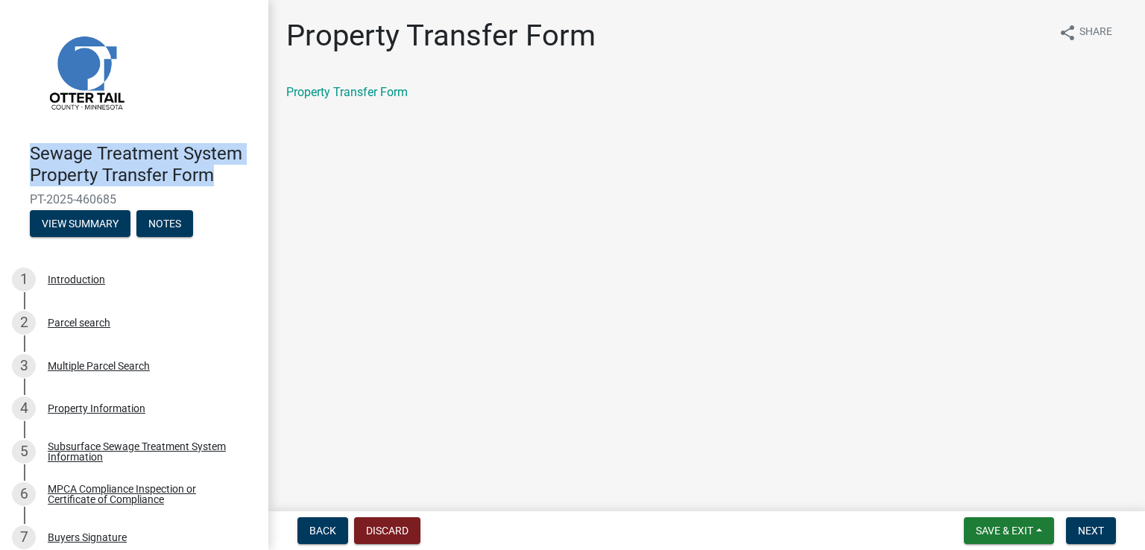
drag, startPoint x: 218, startPoint y: 34, endPoint x: 25, endPoint y: 149, distance: 224.1
click at [25, 149] on div "Sewage Treatment System Property Transfer Form PT-2025-460685 View Summary Notes" at bounding box center [134, 186] width 245 height 110
copy h4 "Sewage Treatment System Property Transfer Form"
click at [987, 529] on span "Save & Exit" at bounding box center [1004, 531] width 57 height 12
click at [967, 492] on button "Save & Exit" at bounding box center [994, 492] width 119 height 36
